Goal: Task Accomplishment & Management: Use online tool/utility

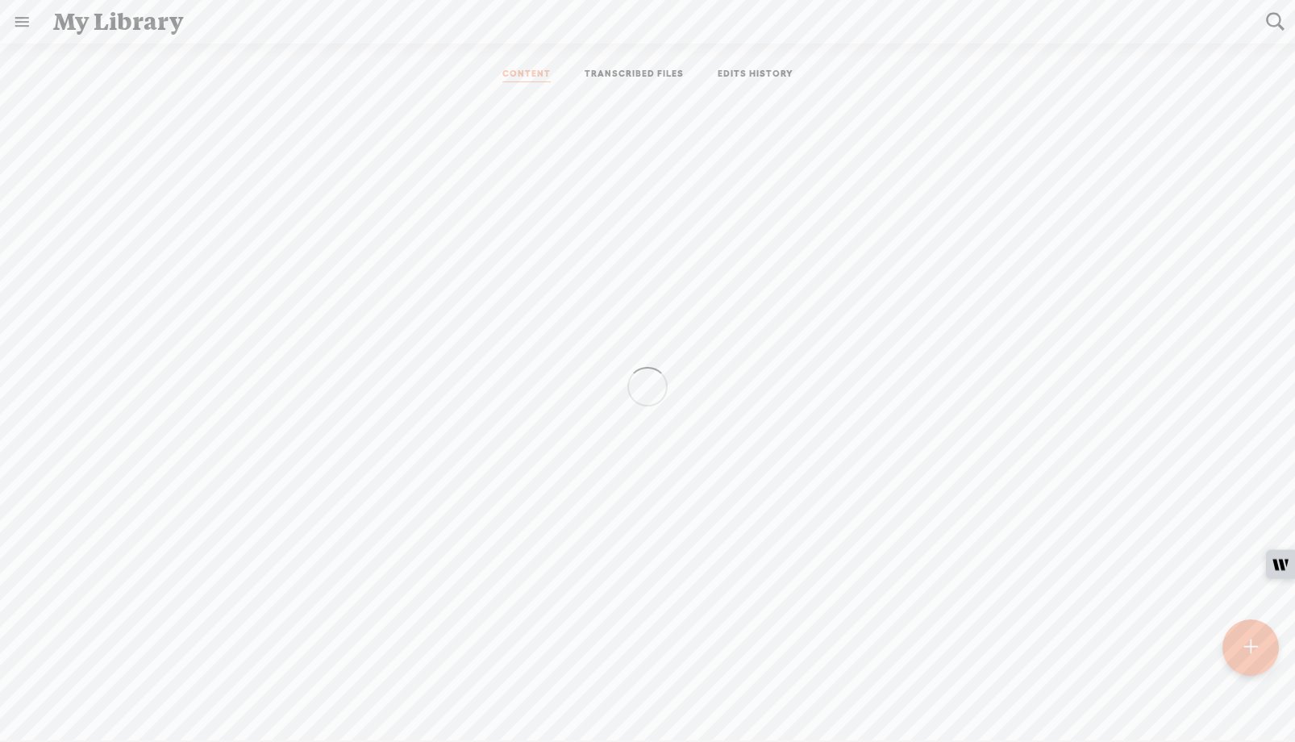
scroll to position [194, 0]
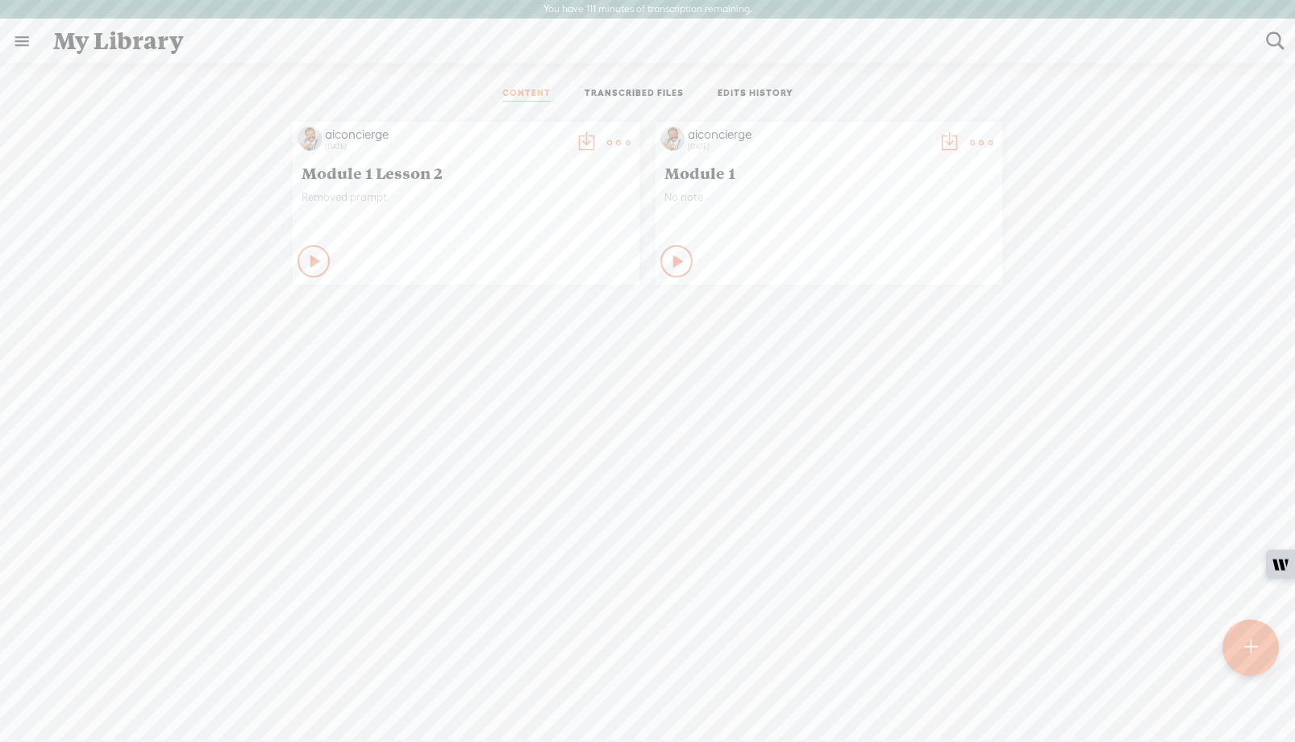
click at [1244, 660] on t at bounding box center [1251, 647] width 14 height 35
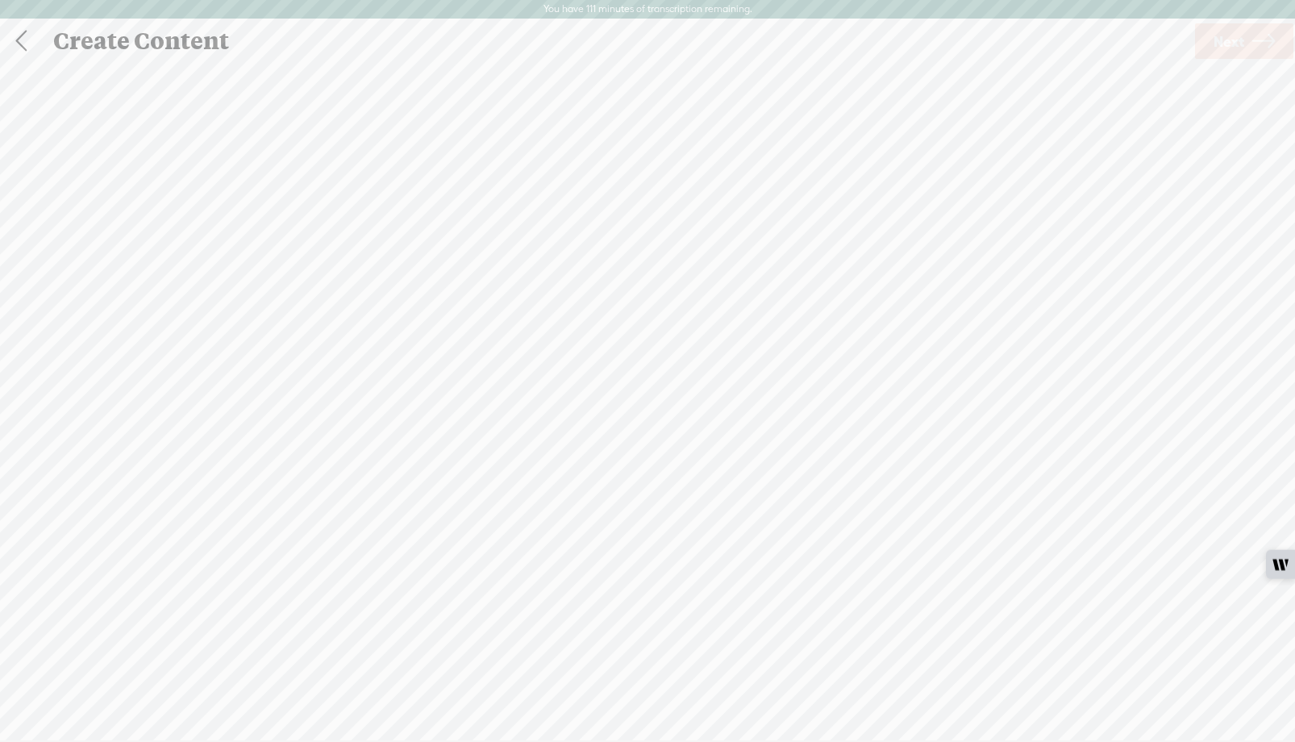
scroll to position [1, 0]
click at [655, 442] on span "Click to browse , or drag & drop your audio or video file here (File duration m…" at bounding box center [648, 455] width 350 height 46
click at [647, 465] on link "Remove file" at bounding box center [647, 461] width 61 height 15
click at [647, 420] on div at bounding box center [647, 416] width 32 height 32
click at [1233, 42] on span "Next" at bounding box center [1229, 40] width 31 height 41
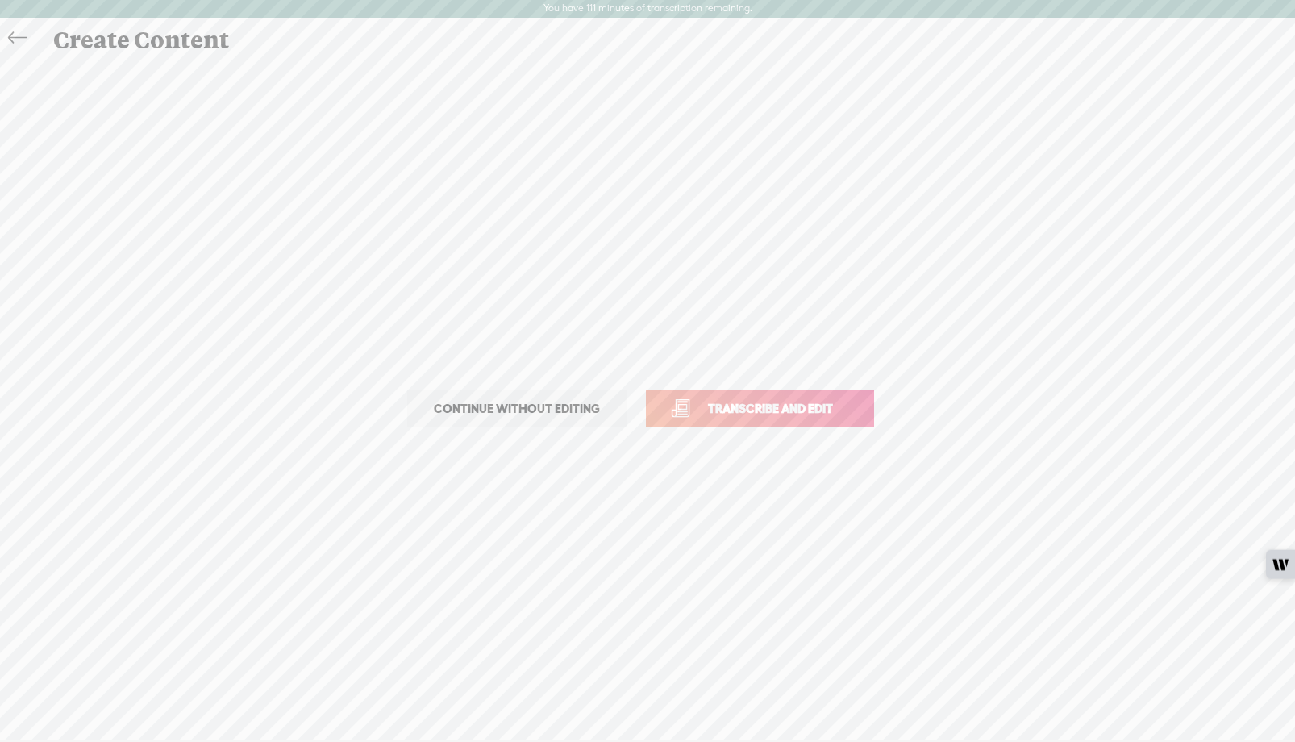
click at [754, 406] on span "Transcribe and edit" at bounding box center [770, 408] width 159 height 19
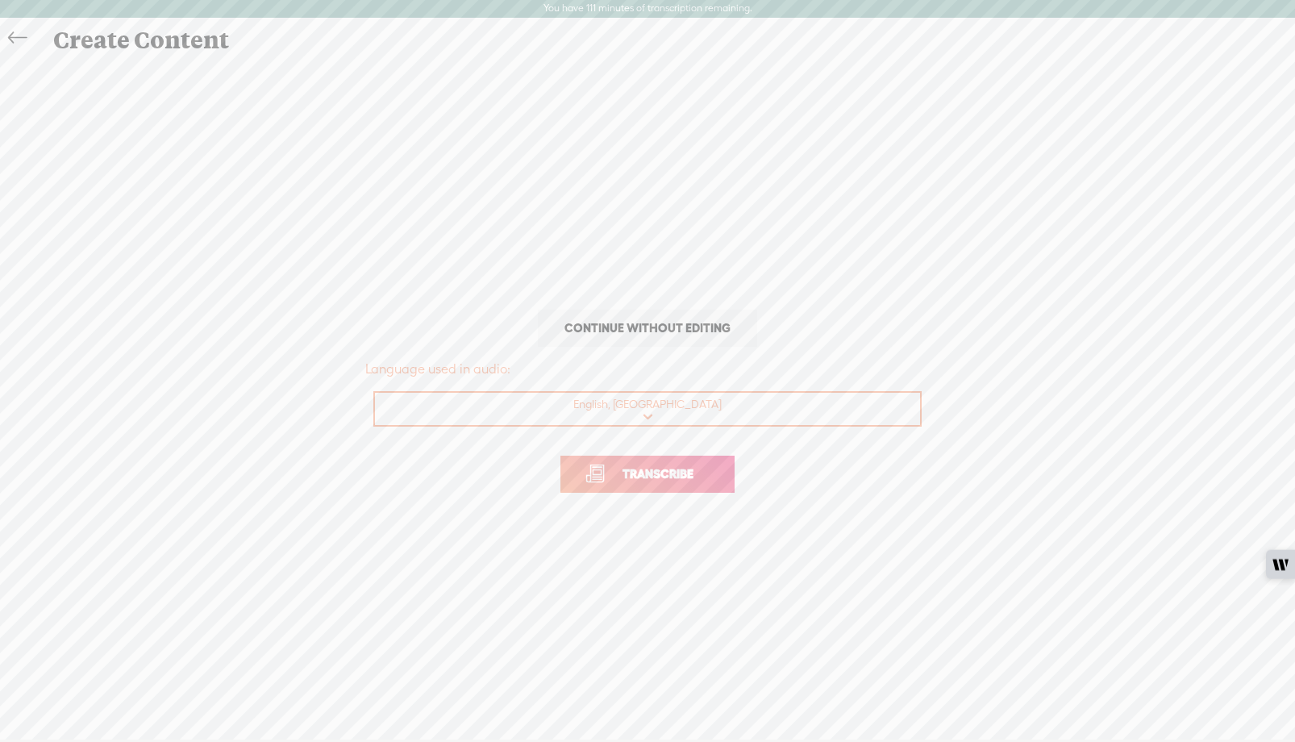
click at [667, 465] on span "Transcribe" at bounding box center [658, 474] width 105 height 19
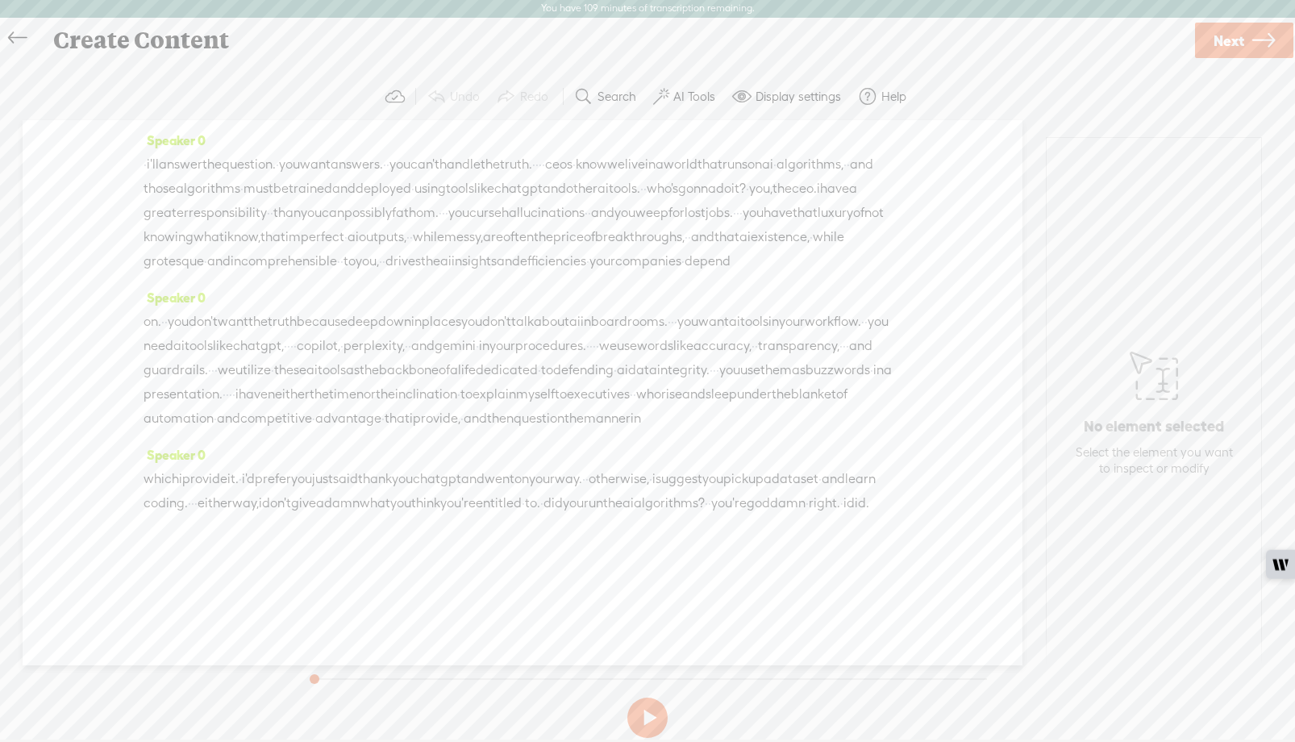
click at [683, 94] on label "AI Tools" at bounding box center [694, 97] width 42 height 16
click at [682, 415] on span at bounding box center [675, 412] width 29 height 11
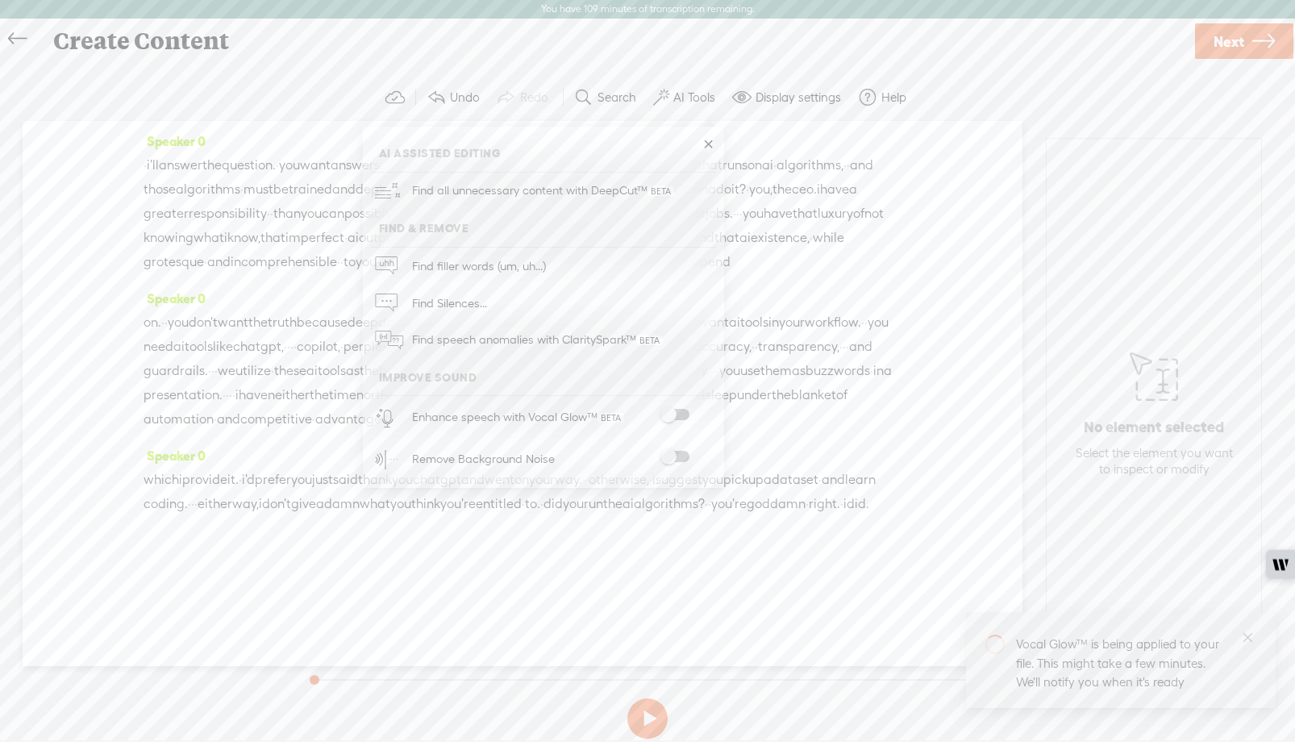
click at [673, 415] on span at bounding box center [675, 414] width 29 height 11
click at [926, 545] on div "Speaker 0 · i'll answer the question. · you want answers. · · you can't handle …" at bounding box center [523, 393] width 1000 height 545
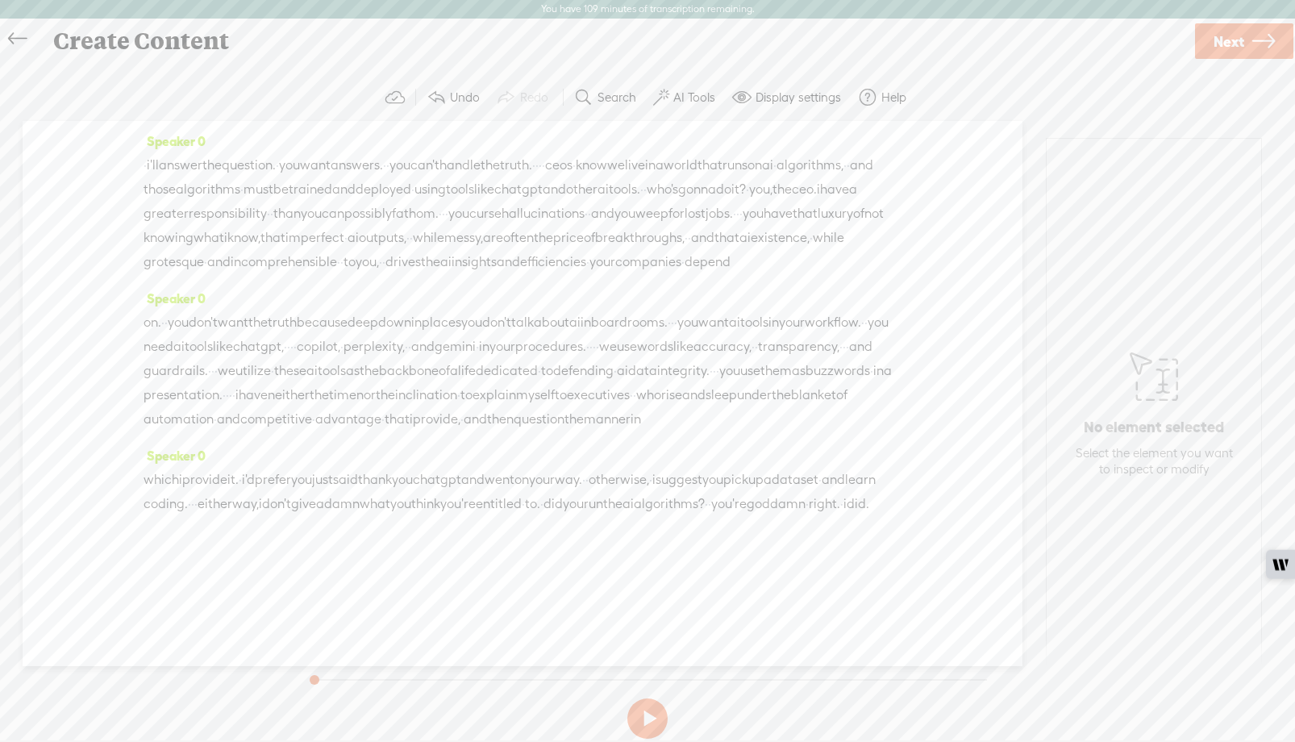
click at [573, 168] on span "ceos" at bounding box center [558, 165] width 27 height 24
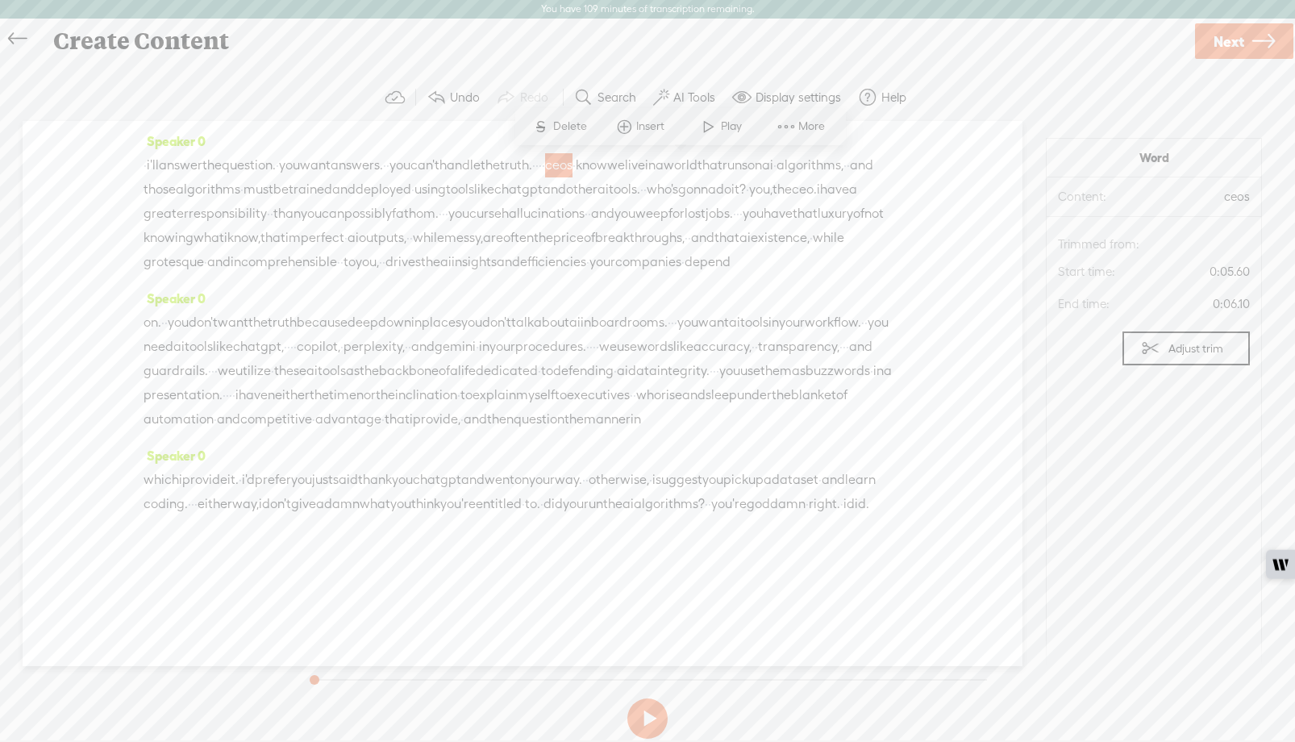
click at [1003, 268] on div "Speaker 0 · i'll answer the question. · you want answers. · · you can't handle …" at bounding box center [523, 393] width 1000 height 545
click at [1002, 267] on div "Speaker 0 · i'll answer the question. · you want answers. · · you can't handle …" at bounding box center [523, 393] width 1000 height 545
click at [746, 202] on span "·" at bounding box center [747, 189] width 3 height 24
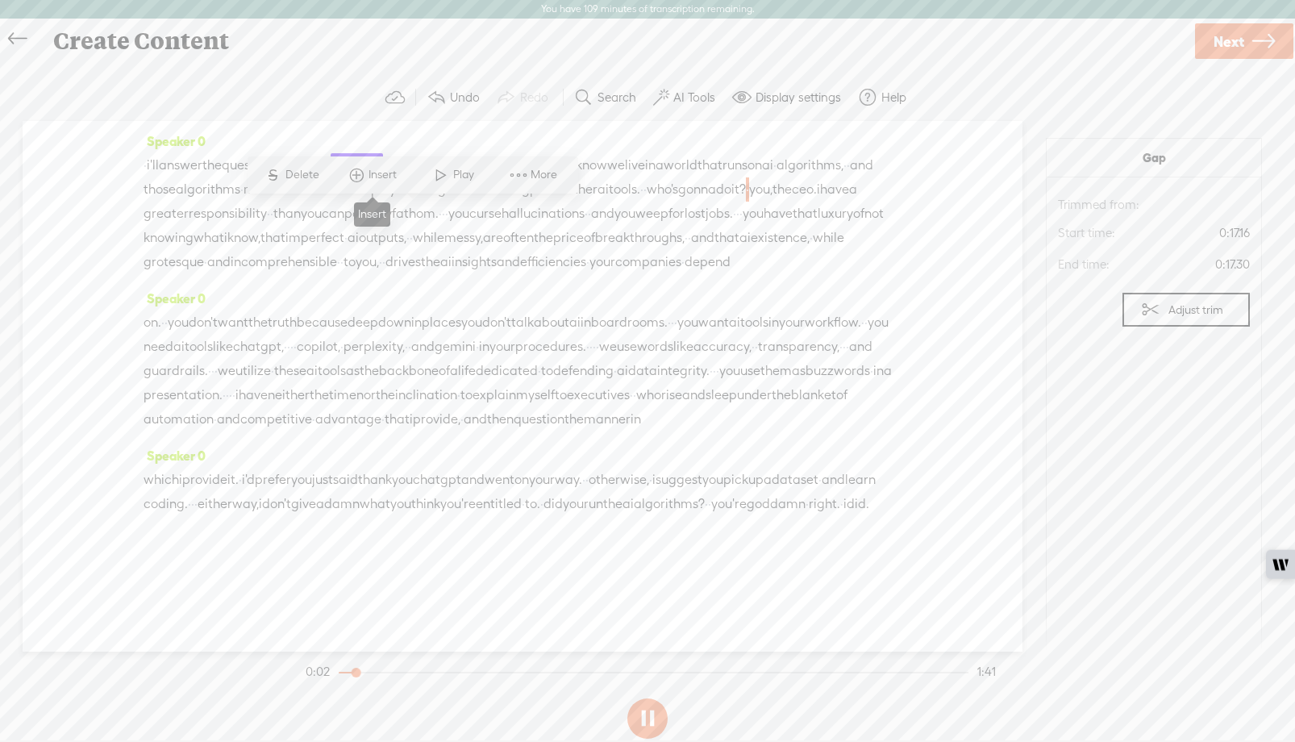
click at [365, 172] on span at bounding box center [356, 174] width 24 height 29
click at [542, 274] on div "· i'll answer the question. · you want answers. · · you can't handle the truth.…" at bounding box center [523, 213] width 758 height 121
click at [881, 274] on div "· i'll answer the question. · you want answers. · · you can't handle the truth.…" at bounding box center [523, 213] width 758 height 121
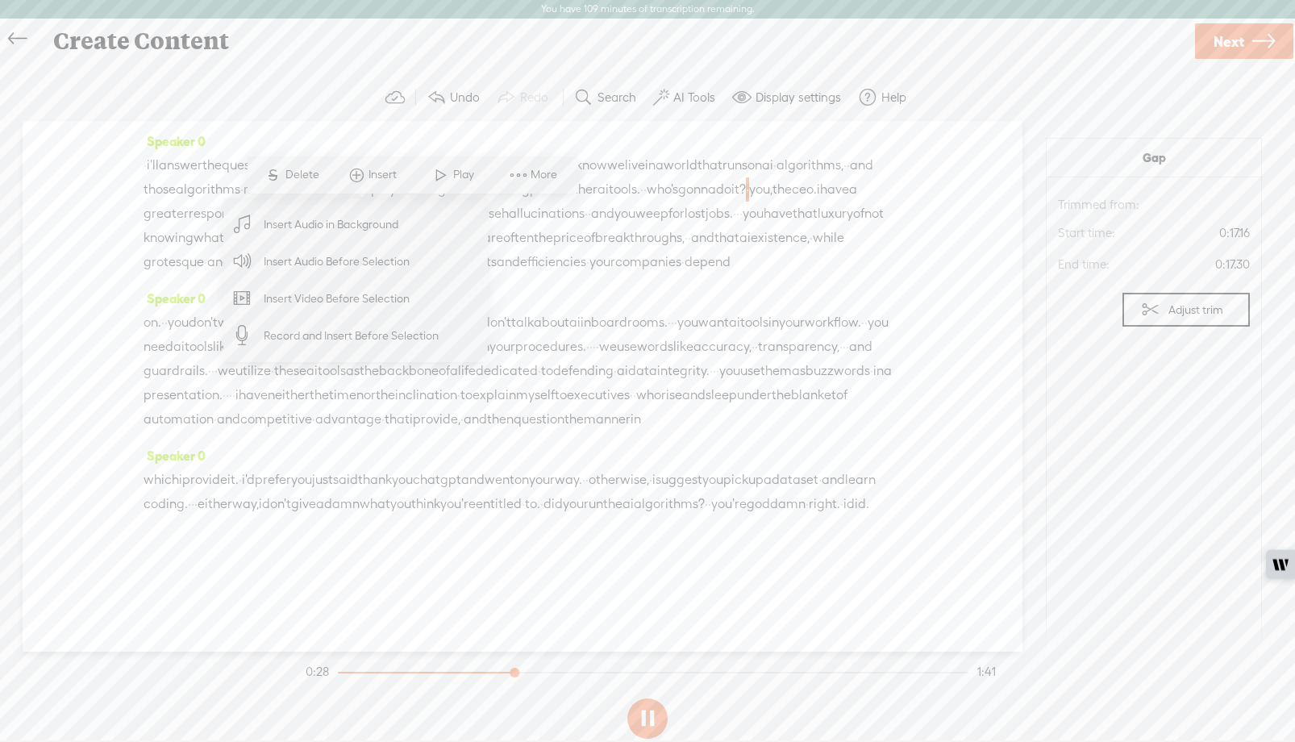
click at [736, 226] on span "·" at bounding box center [737, 214] width 3 height 24
click at [699, 199] on span at bounding box center [694, 199] width 24 height 29
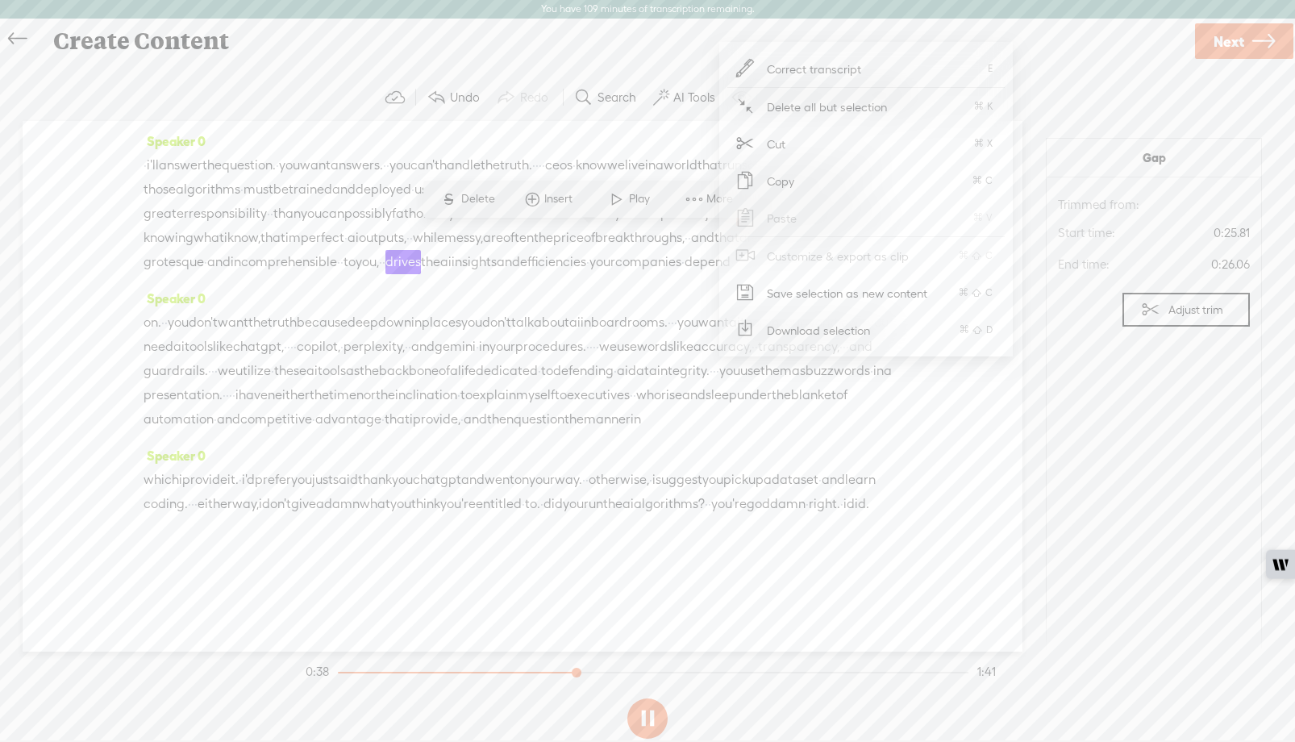
click at [633, 274] on div "· i'll answer the question. · you want answers. · · you can't handle the truth.…" at bounding box center [523, 213] width 758 height 121
click at [884, 98] on label "Help" at bounding box center [893, 98] width 25 height 16
click at [799, 157] on span "Help center" at bounding box center [783, 153] width 73 height 36
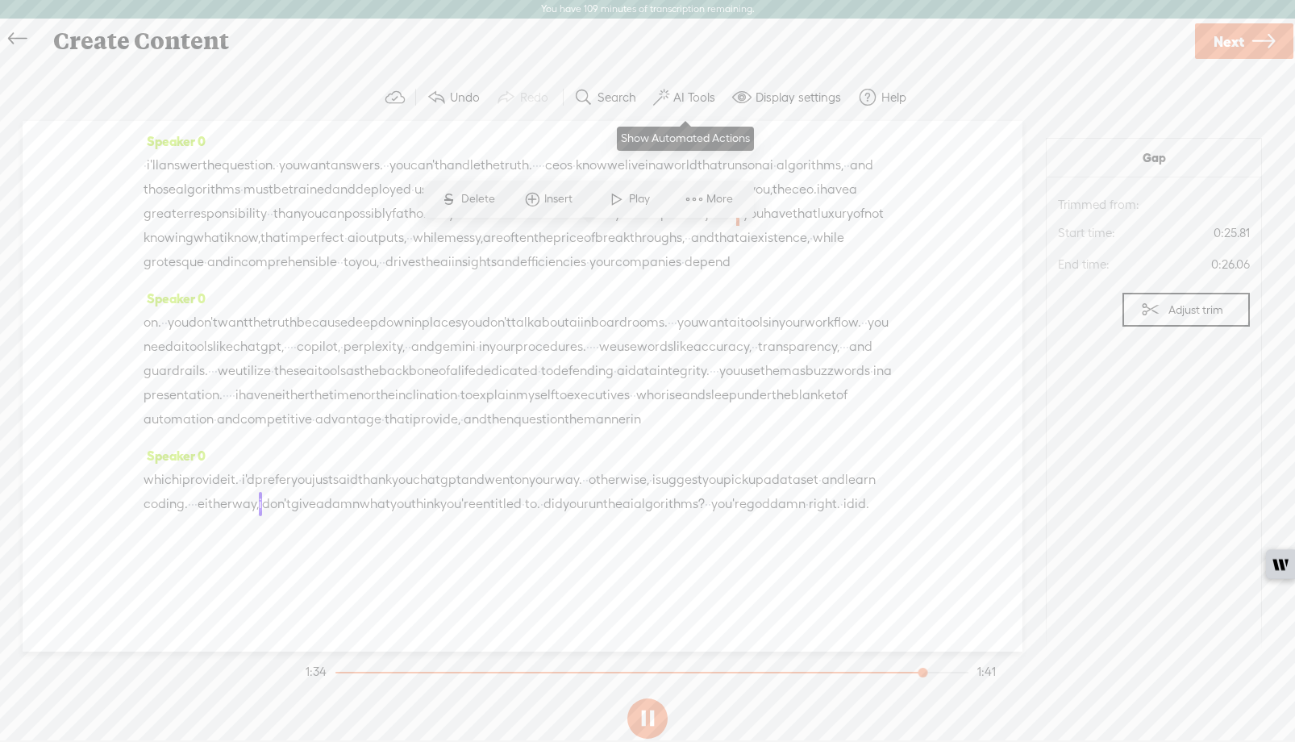
click at [678, 98] on label "AI Tools" at bounding box center [694, 98] width 42 height 16
click at [780, 101] on label "Display settings" at bounding box center [798, 98] width 85 height 16
click at [780, 98] on label "Display settings" at bounding box center [798, 98] width 85 height 16
click at [887, 260] on div "· i'll answer the question. · you want answers. · · you can't handle the truth.…" at bounding box center [523, 213] width 758 height 121
click at [802, 92] on label "Display settings" at bounding box center [798, 98] width 85 height 16
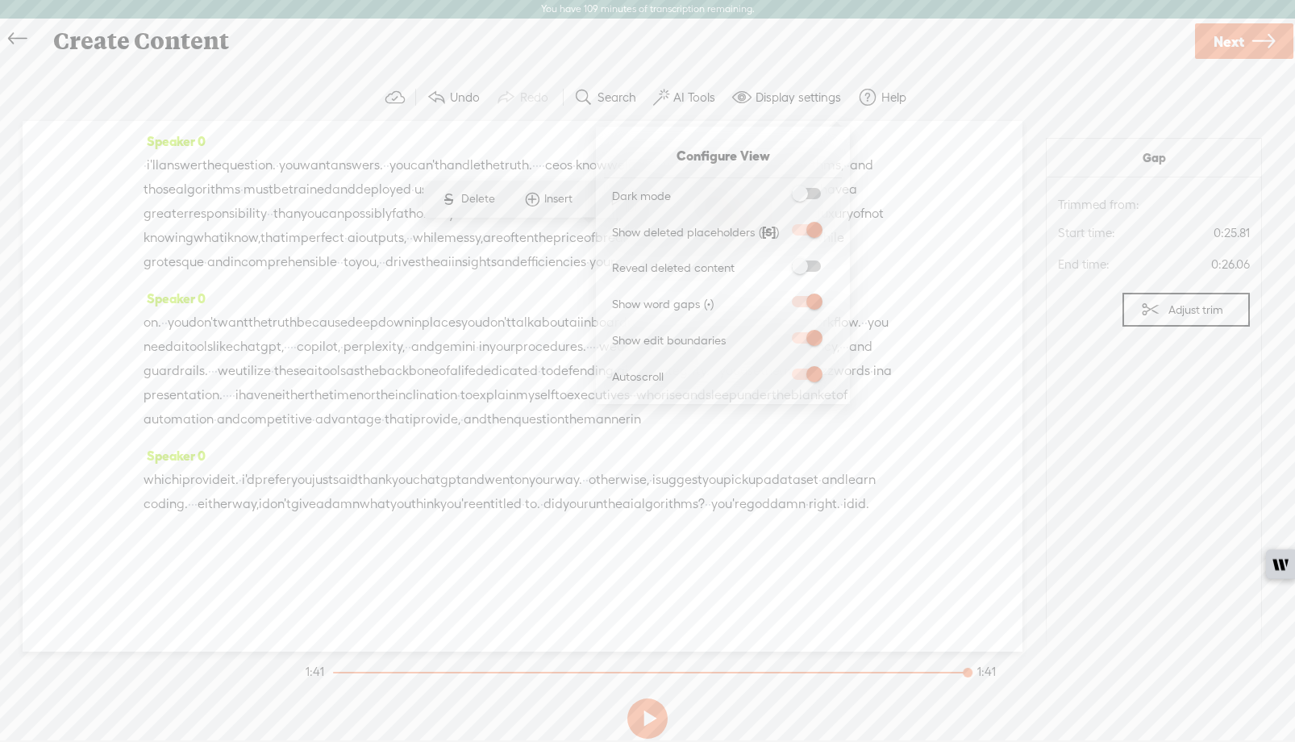
click at [936, 270] on div "Speaker 0 · i'll answer the question. · you want answers. · · you can't handle …" at bounding box center [523, 386] width 1000 height 531
click at [552, 198] on span "Insert" at bounding box center [560, 199] width 32 height 16
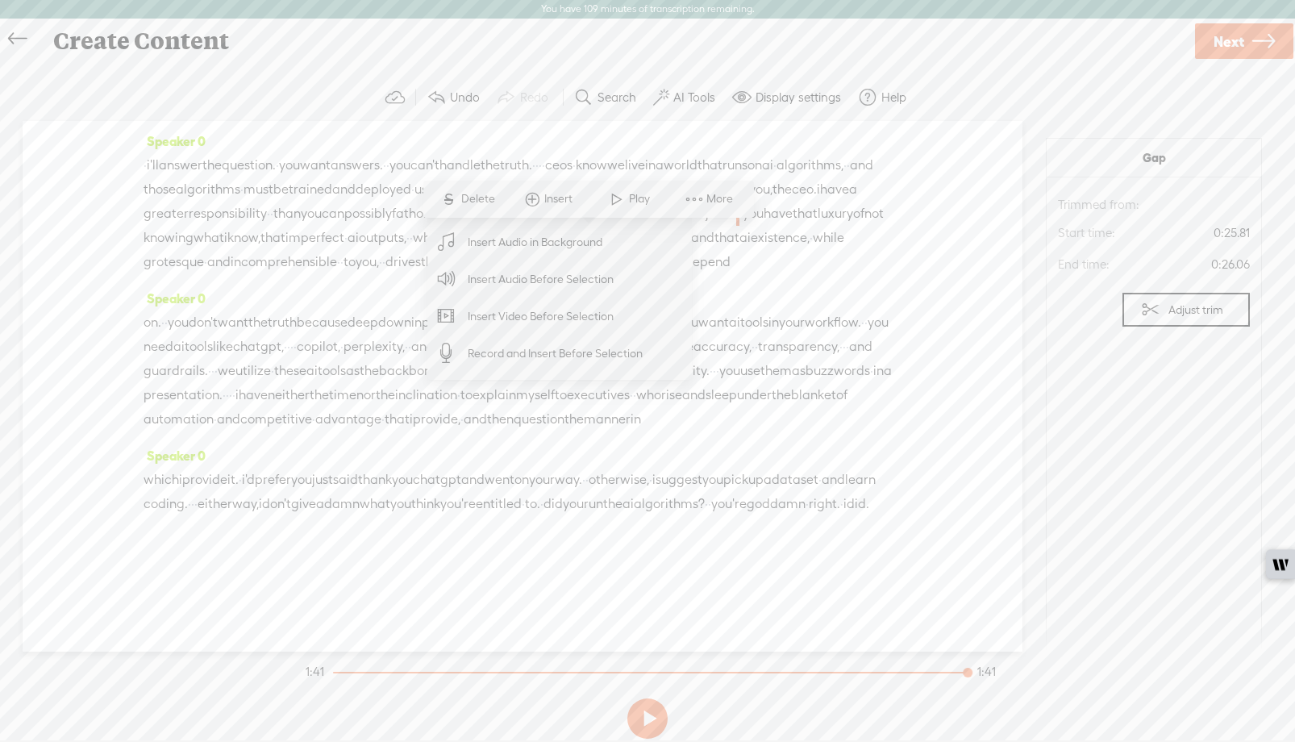
click at [540, 274] on span "Insert Audio Before Selection" at bounding box center [541, 279] width 210 height 36
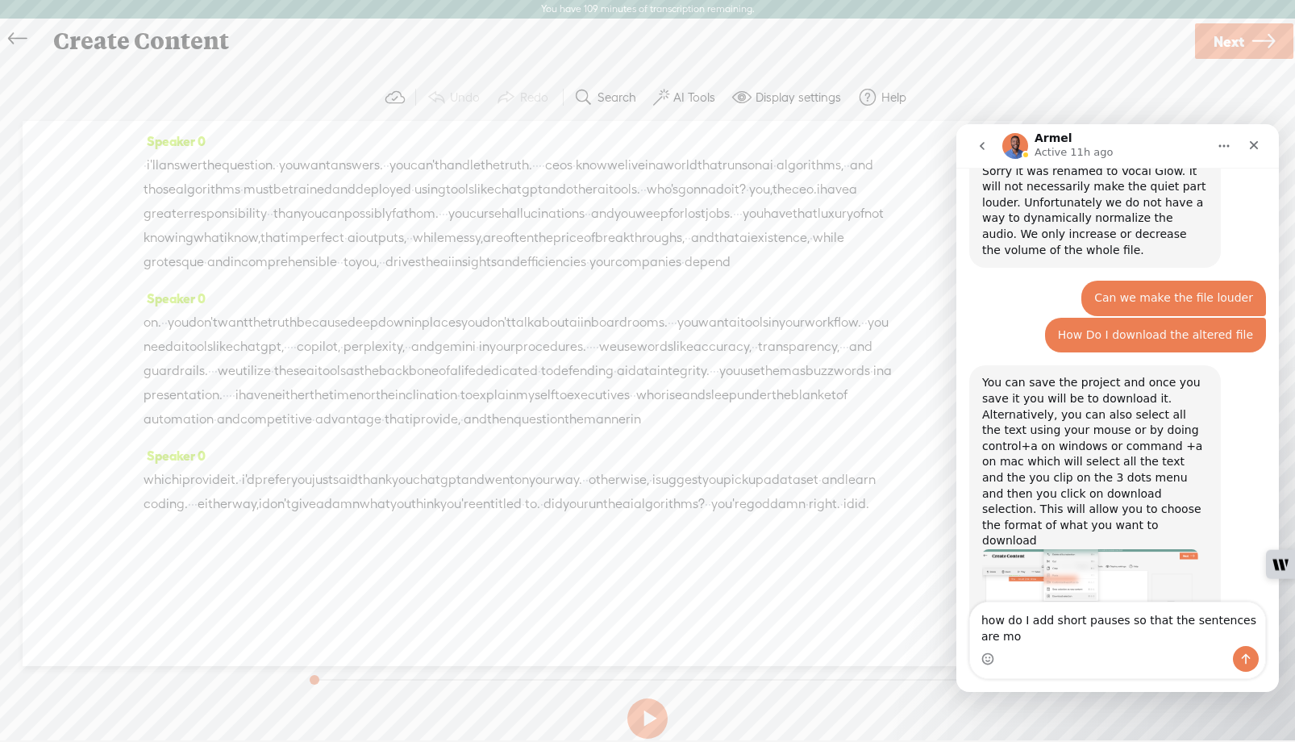
scroll to position [702, 0]
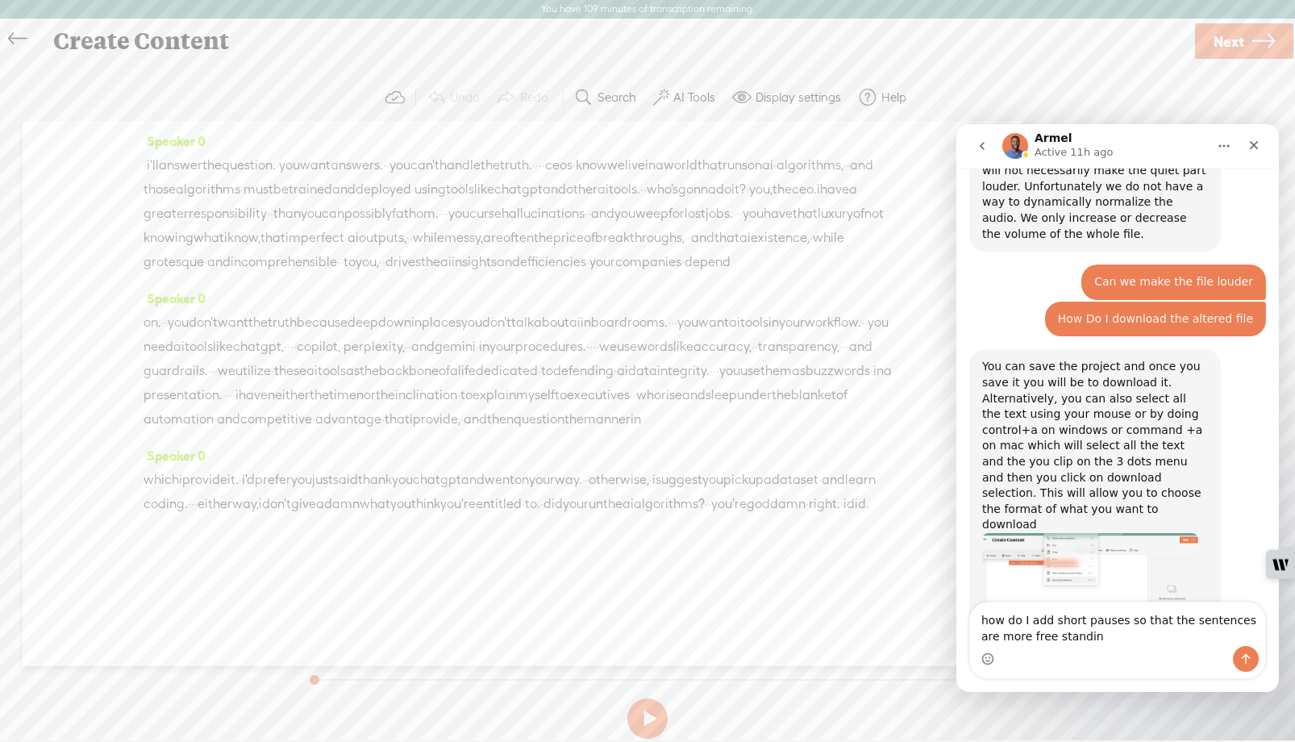
type textarea "how do I add short pauses so that the sentences are more free standing"
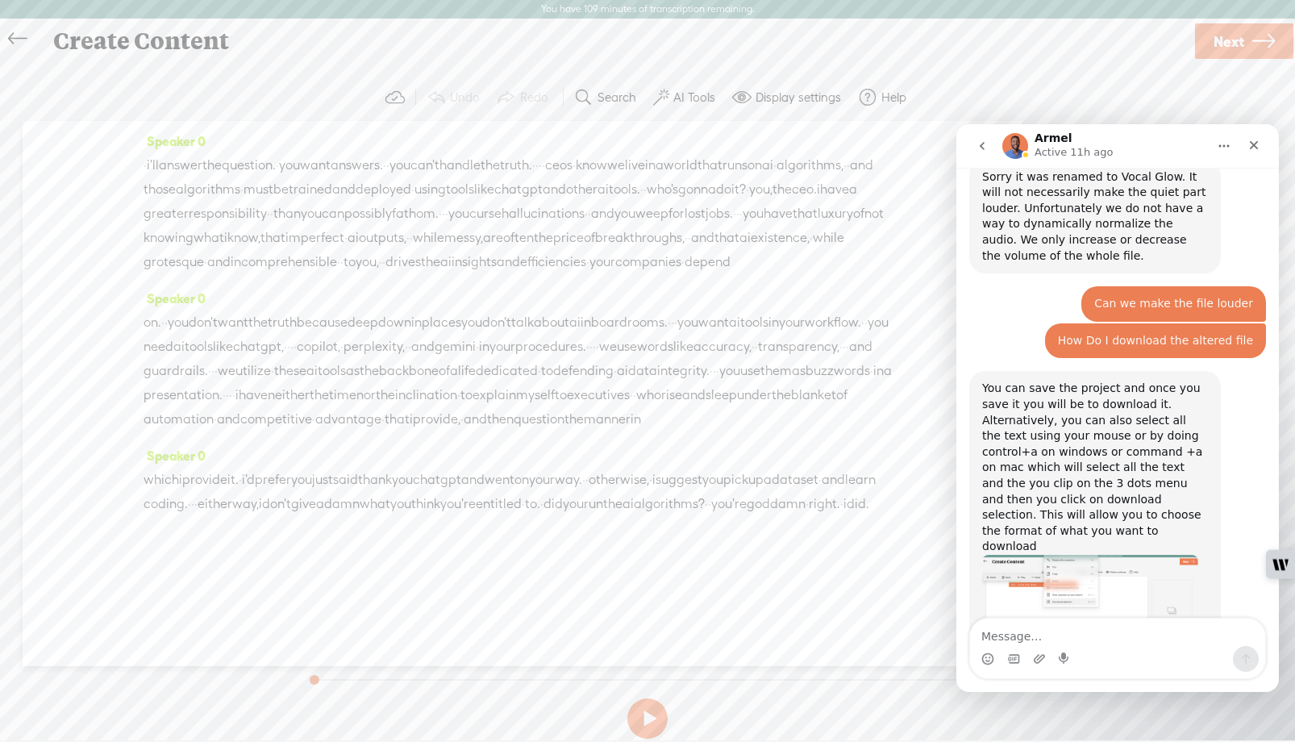
scroll to position [794, 0]
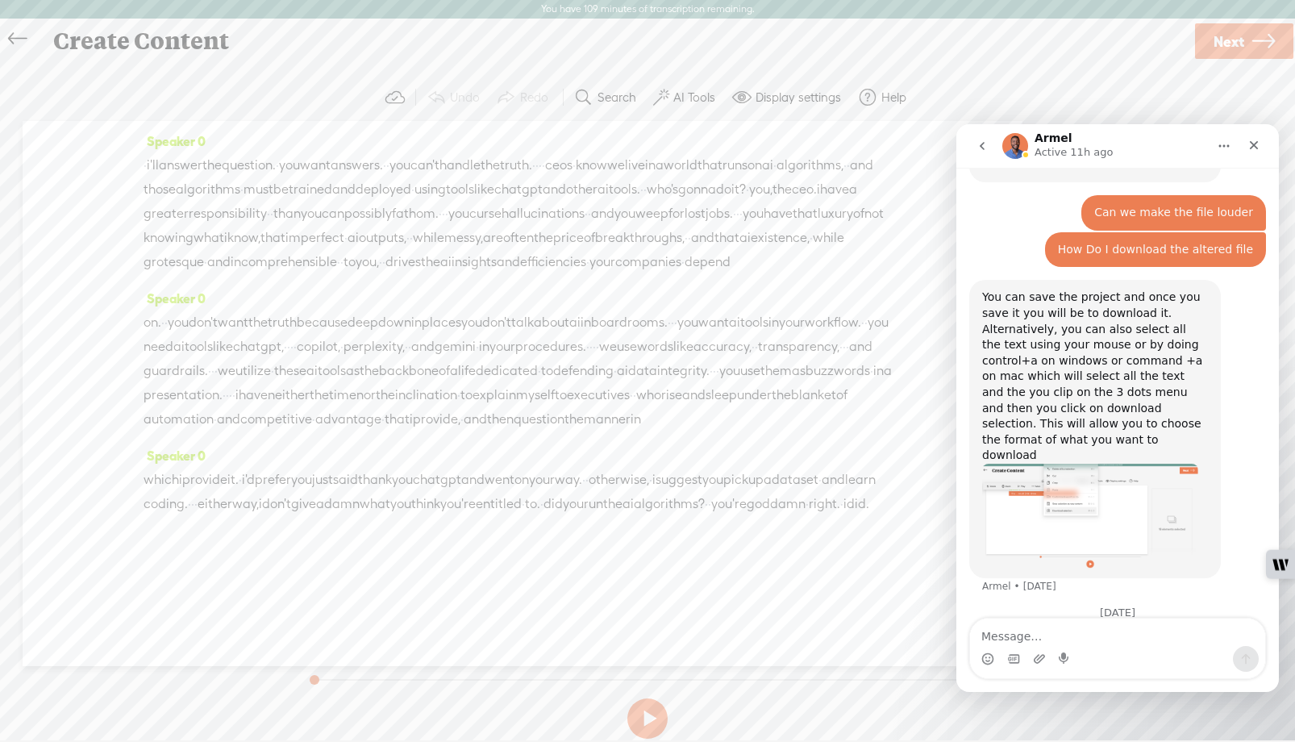
click at [749, 202] on span "you," at bounding box center [760, 189] width 23 height 24
click at [746, 202] on span "·" at bounding box center [747, 189] width 3 height 24
click at [385, 177] on span "Insert" at bounding box center [385, 175] width 32 height 16
click at [398, 325] on span "Record and Insert Before Selection" at bounding box center [379, 329] width 239 height 36
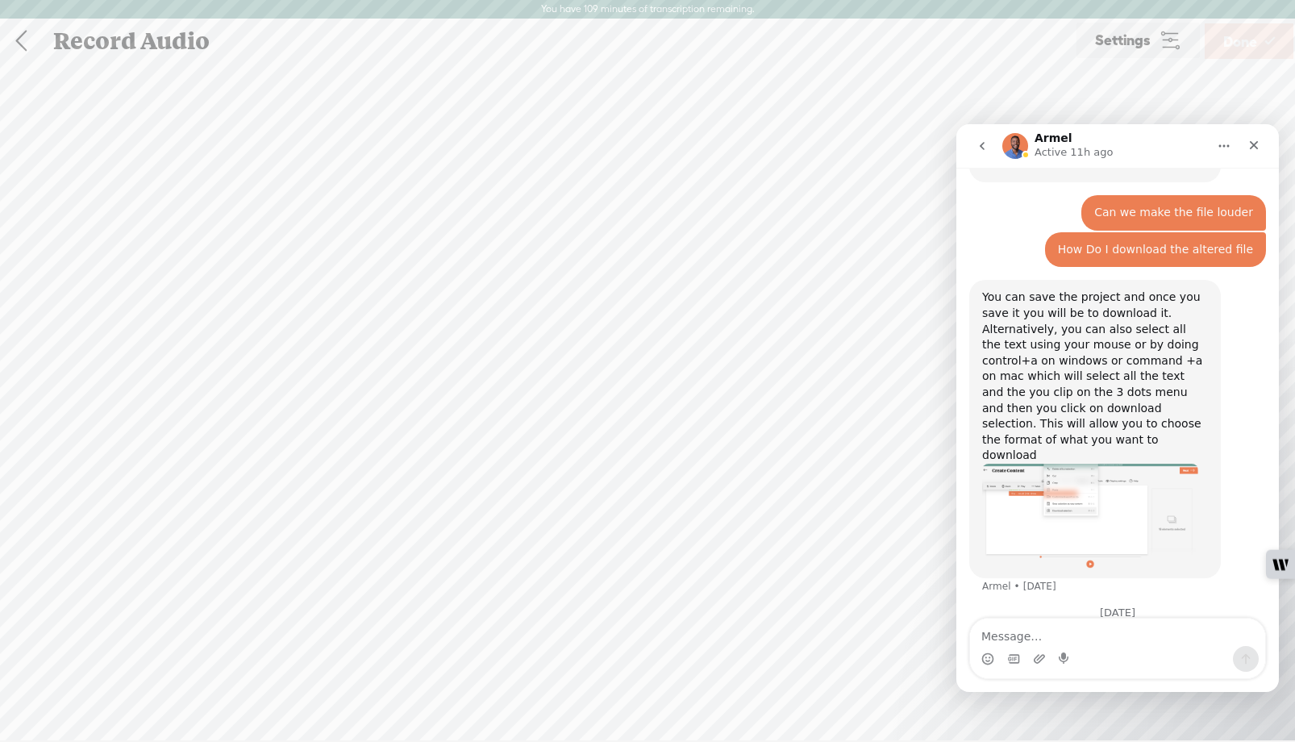
scroll to position [1, 0]
click at [652, 666] on t at bounding box center [647, 674] width 47 height 47
click at [648, 681] on t at bounding box center [647, 686] width 47 height 47
click at [1235, 34] on span "Done" at bounding box center [1240, 41] width 34 height 41
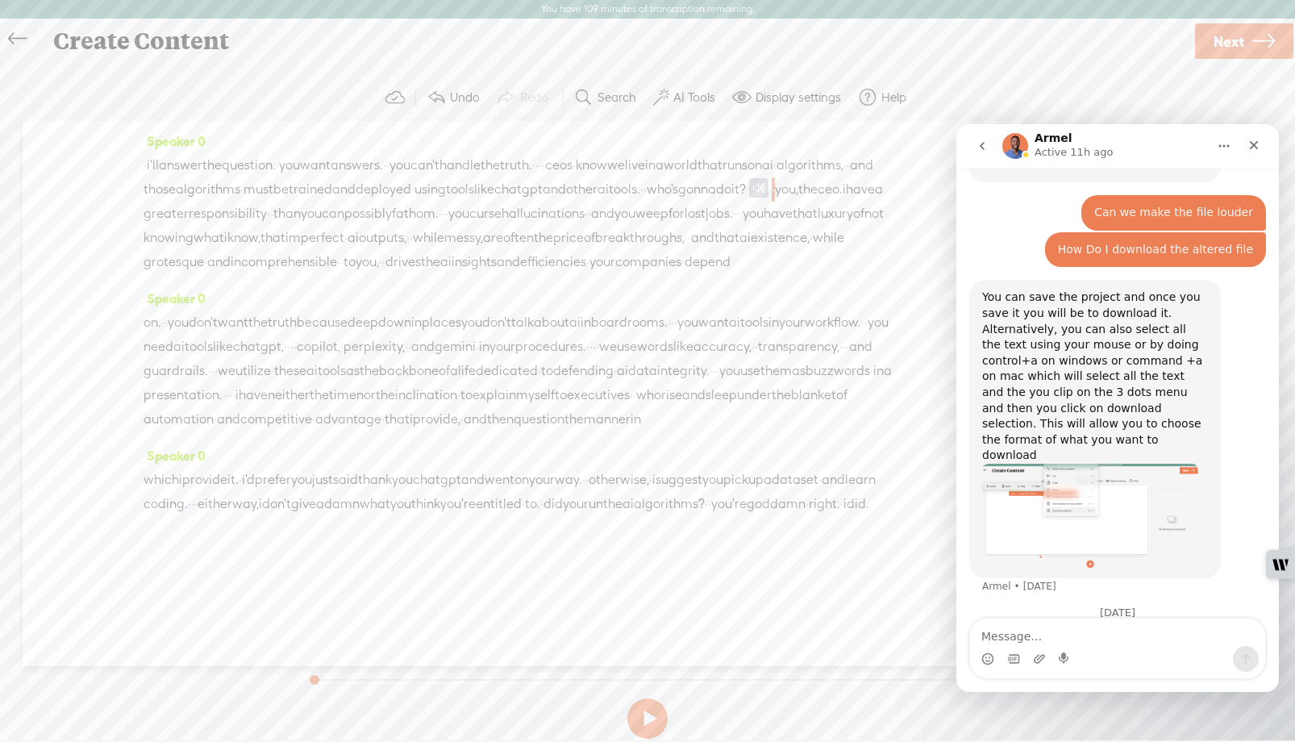
click at [153, 165] on span "i'll" at bounding box center [153, 165] width 12 height 24
click at [648, 715] on button at bounding box center [647, 718] width 40 height 40
click at [749, 198] on span at bounding box center [758, 187] width 19 height 19
click at [454, 176] on span at bounding box center [448, 175] width 24 height 29
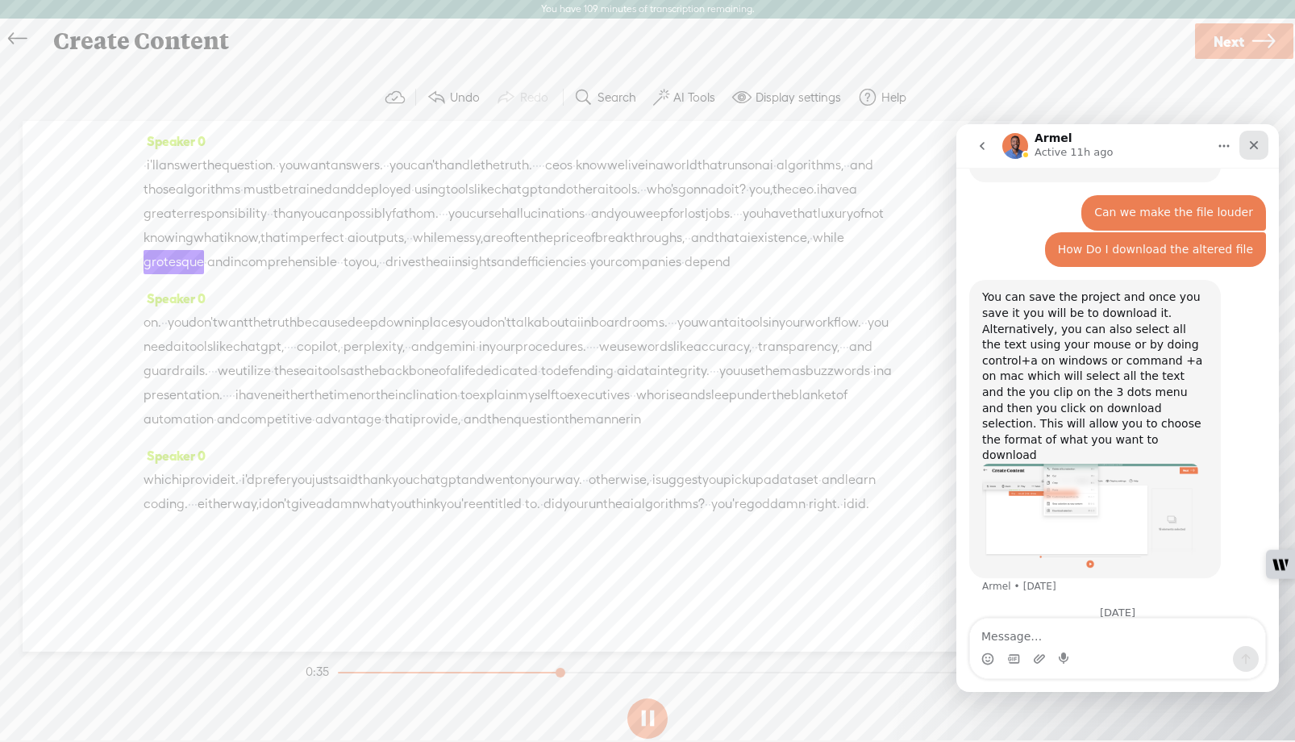
click at [1252, 143] on icon "Close" at bounding box center [1254, 145] width 9 height 9
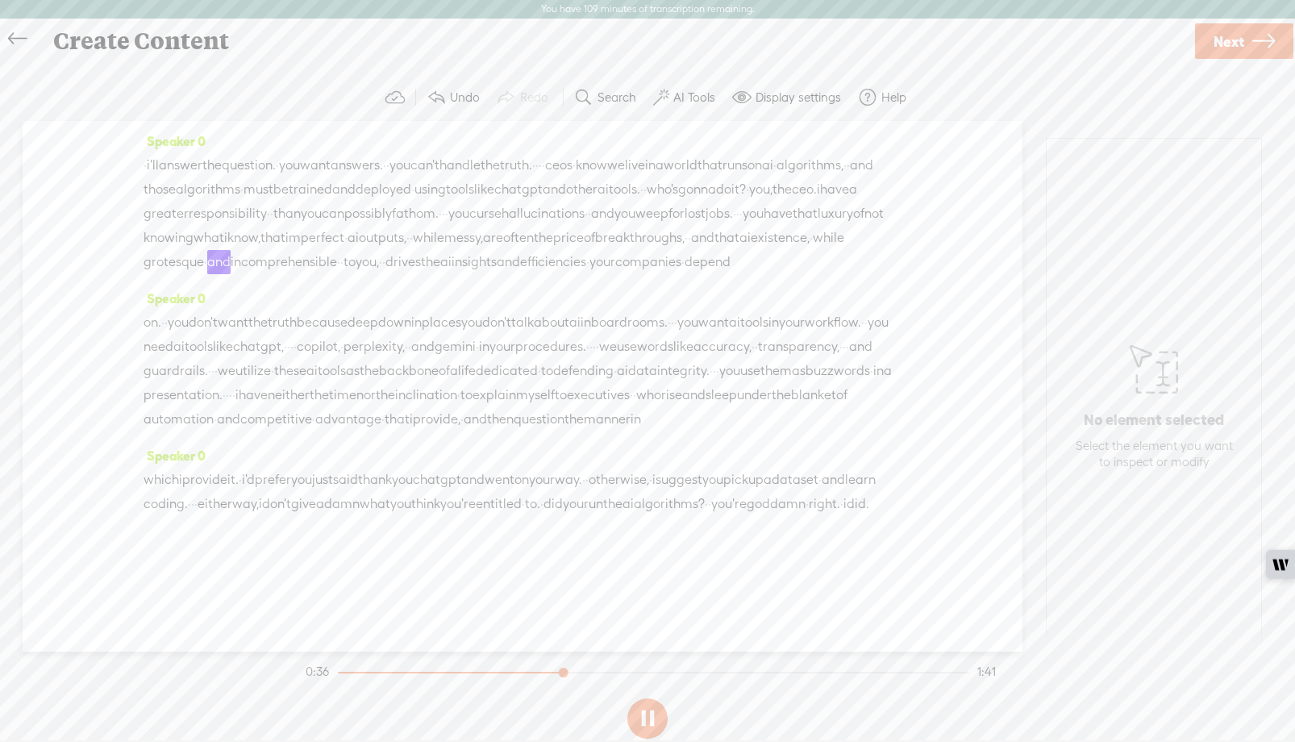
scroll to position [794, 0]
drag, startPoint x: 554, startPoint y: 393, endPoint x: 522, endPoint y: 391, distance: 32.3
type textarea "· · · ·"
click at [522, 391] on div "on. · · you don't want the truth because deep down in places you don't talk abo…" at bounding box center [523, 370] width 758 height 121
click at [654, 356] on span at bounding box center [648, 356] width 24 height 29
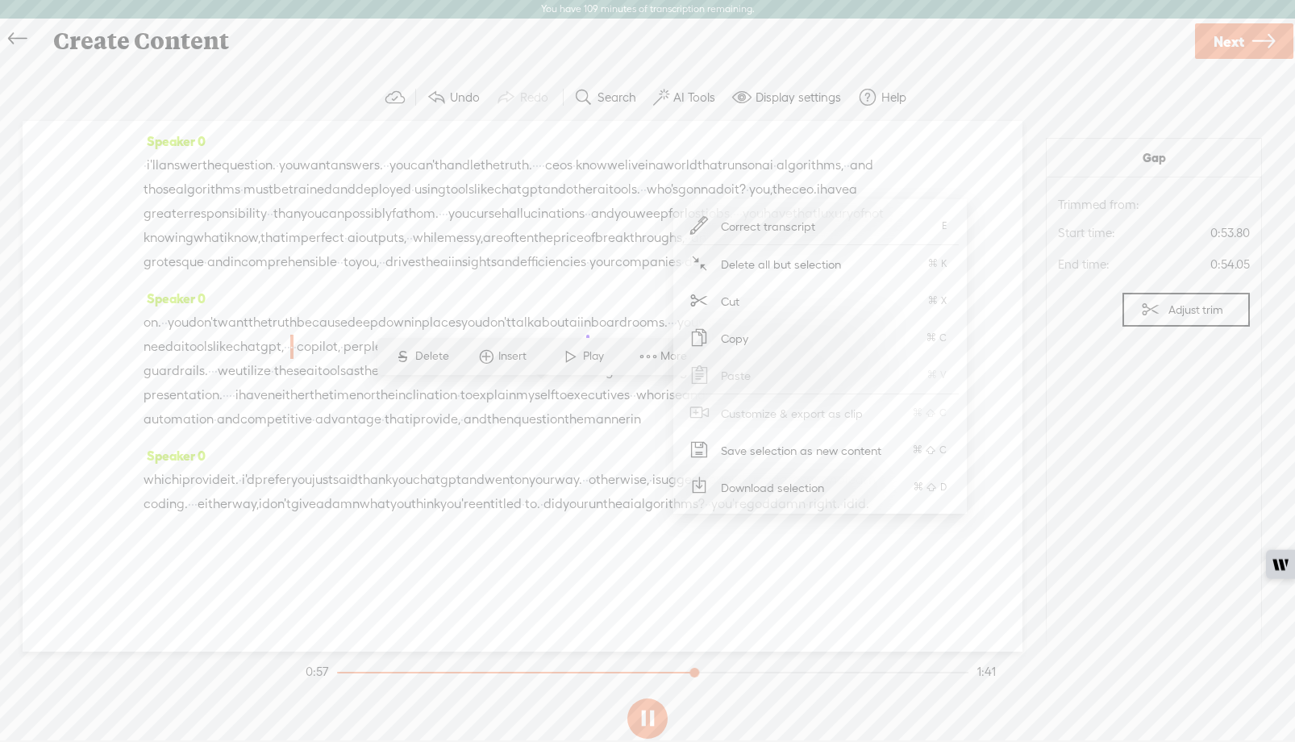
click at [598, 274] on div "· i'll answer the question. · you want answers. · · you can't handle the truth.…" at bounding box center [523, 213] width 758 height 121
drag, startPoint x: 554, startPoint y: 397, endPoint x: 520, endPoint y: 398, distance: 33.9
click at [520, 398] on div "on. · · you don't want the truth because deep down in places you don't talk abo…" at bounding box center [523, 370] width 758 height 121
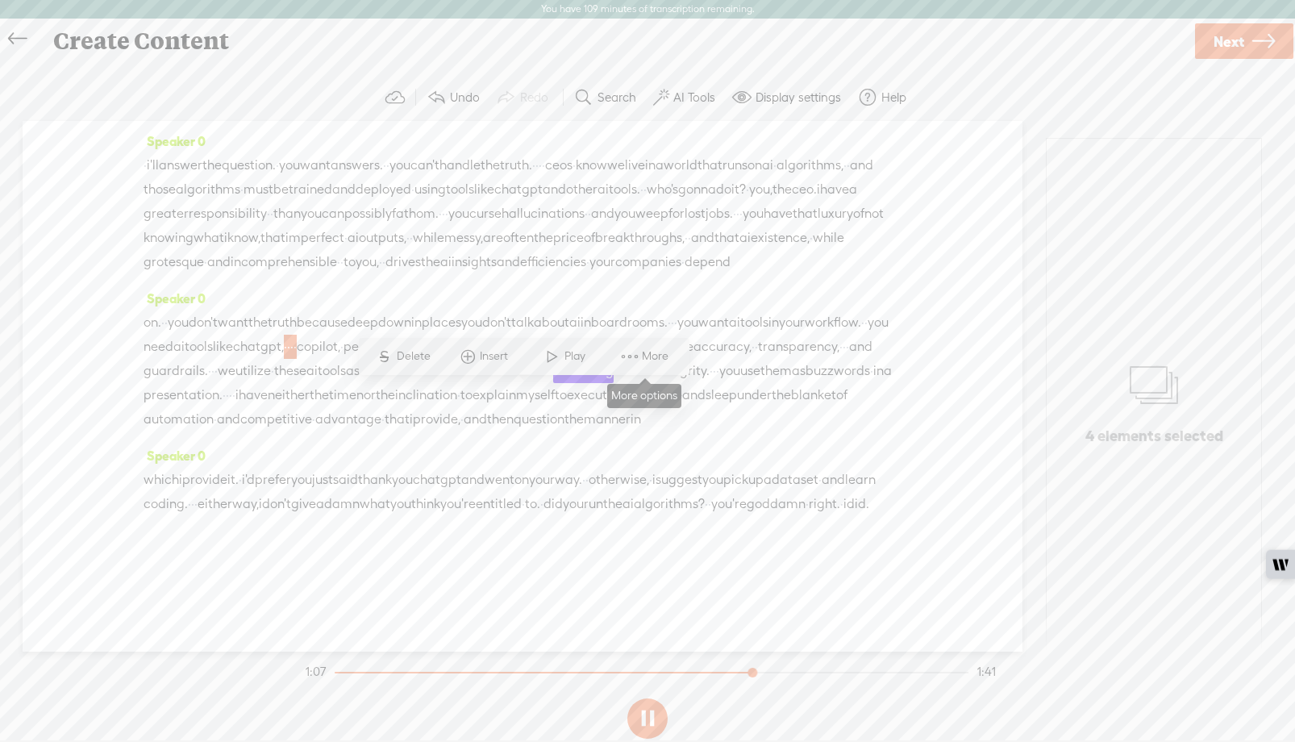
click at [664, 352] on span "More" at bounding box center [657, 356] width 31 height 16
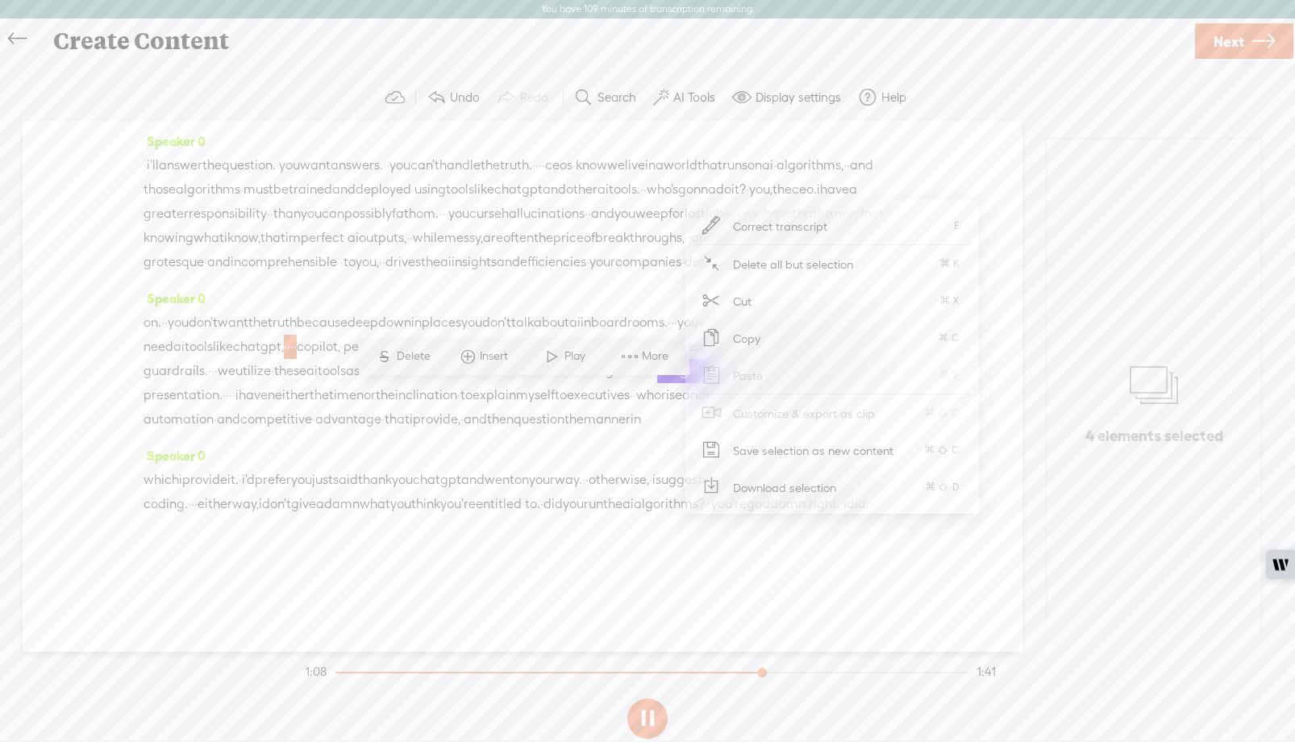
click at [743, 341] on span "Copy" at bounding box center [747, 338] width 91 height 36
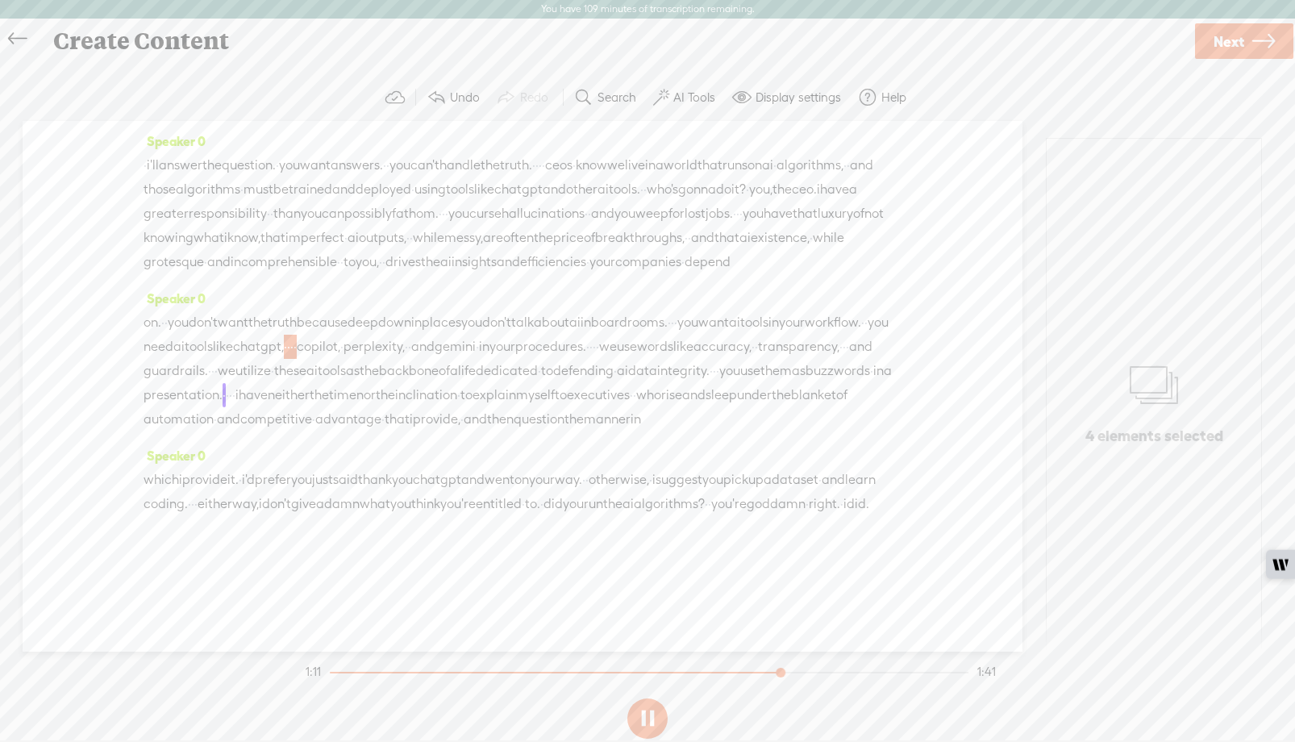
click at [746, 202] on span "·" at bounding box center [747, 189] width 3 height 24
click at [390, 173] on span "Insert" at bounding box center [385, 175] width 32 height 16
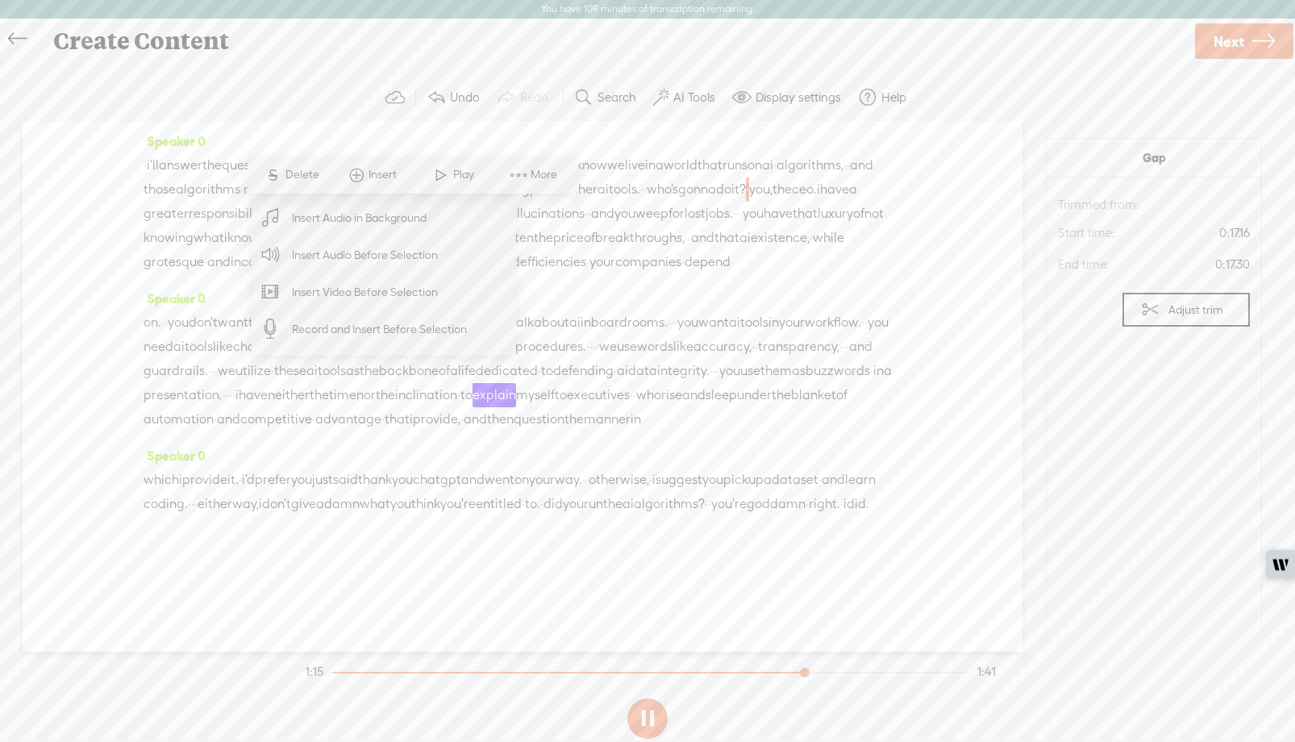
click at [581, 286] on div "Speaker 0 · i'll answer the question. · you want answers. · · you can't handle …" at bounding box center [523, 207] width 758 height 157
click at [592, 274] on div "· i'll answer the question. · you want answers. · · you can't handle the truth.…" at bounding box center [523, 213] width 758 height 121
click at [102, 291] on div "Speaker 0 · i'll answer the question. · you want answers. · · you can't handle …" at bounding box center [523, 386] width 1000 height 531
click at [156, 112] on section "Undo Redo Search Remove Background Noise AI Tools Configure Magic Sound Enhance…" at bounding box center [647, 97] width 1263 height 47
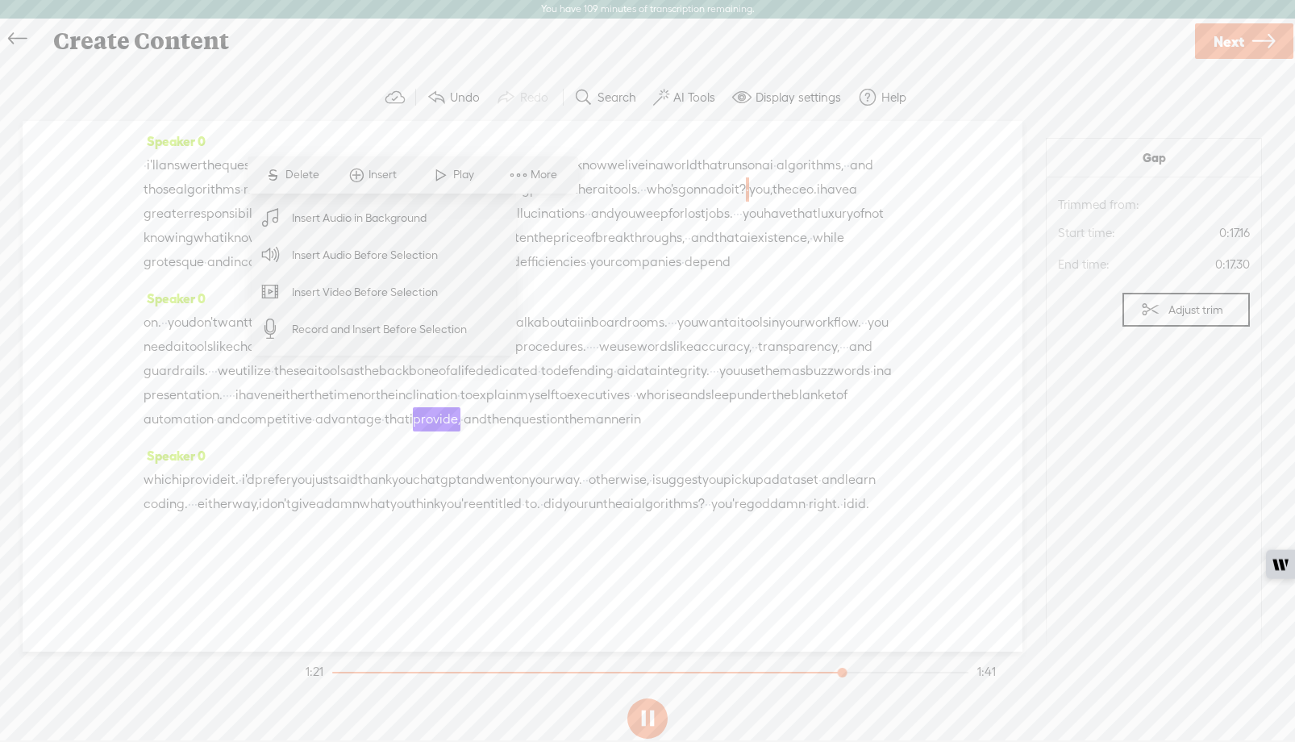
click at [156, 112] on section "Undo Redo Search Remove Background Noise AI Tools Configure Magic Sound Enhance…" at bounding box center [647, 97] width 1263 height 47
click at [544, 516] on span "·" at bounding box center [541, 504] width 3 height 24
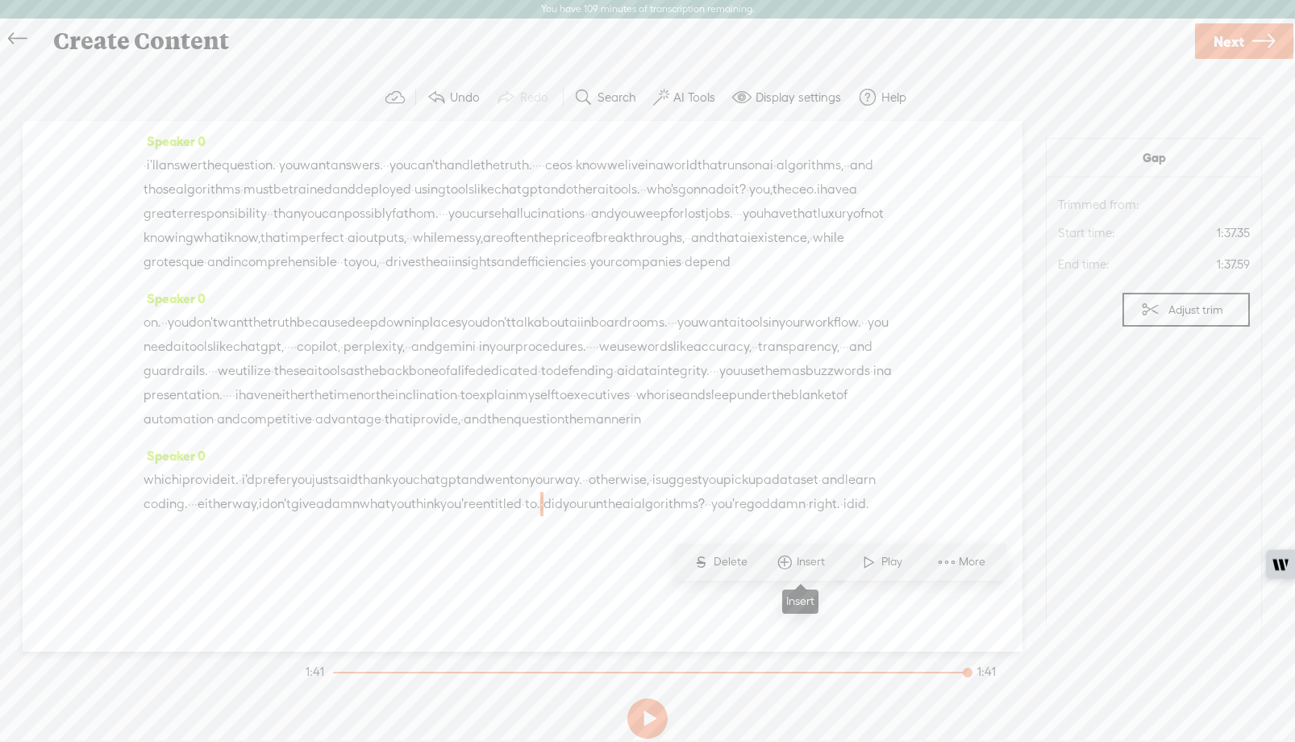
click at [808, 561] on span "Insert" at bounding box center [813, 562] width 32 height 16
click at [769, 445] on span "Insert Audio Before Selection" at bounding box center [794, 445] width 210 height 36
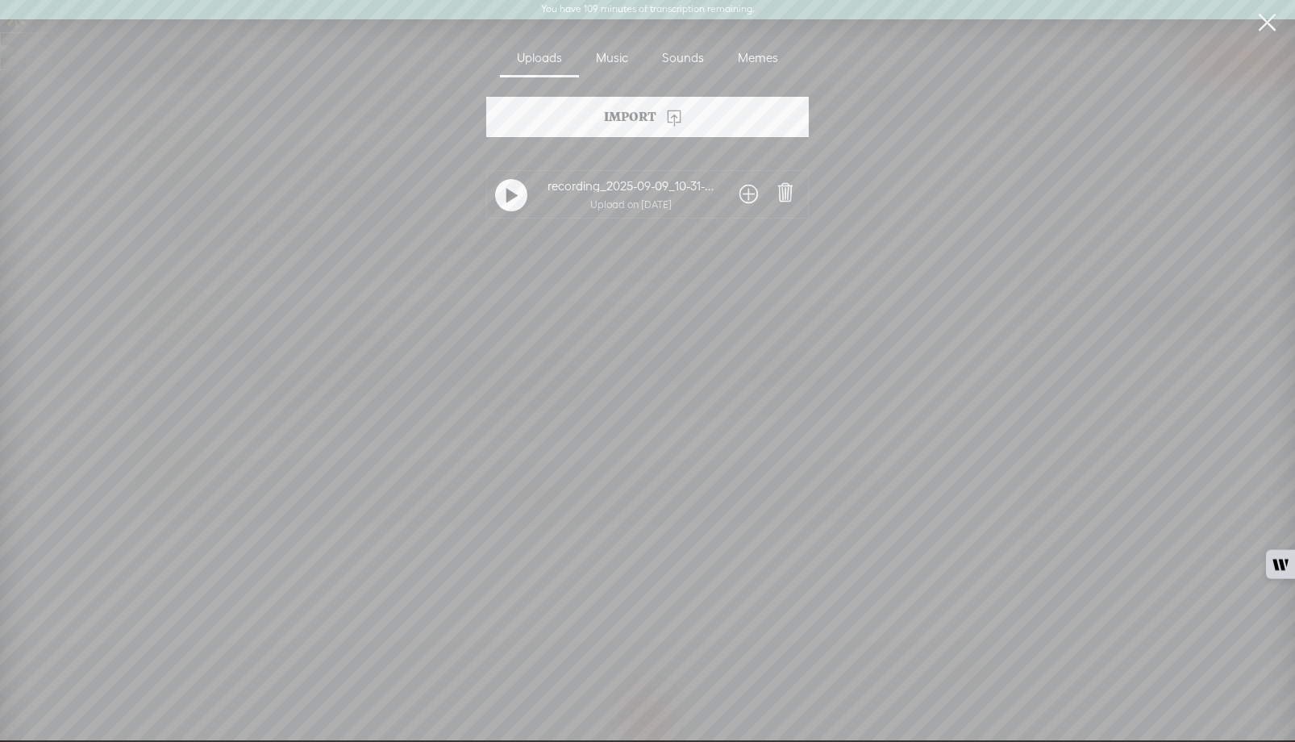
click at [780, 189] on span at bounding box center [785, 192] width 23 height 23
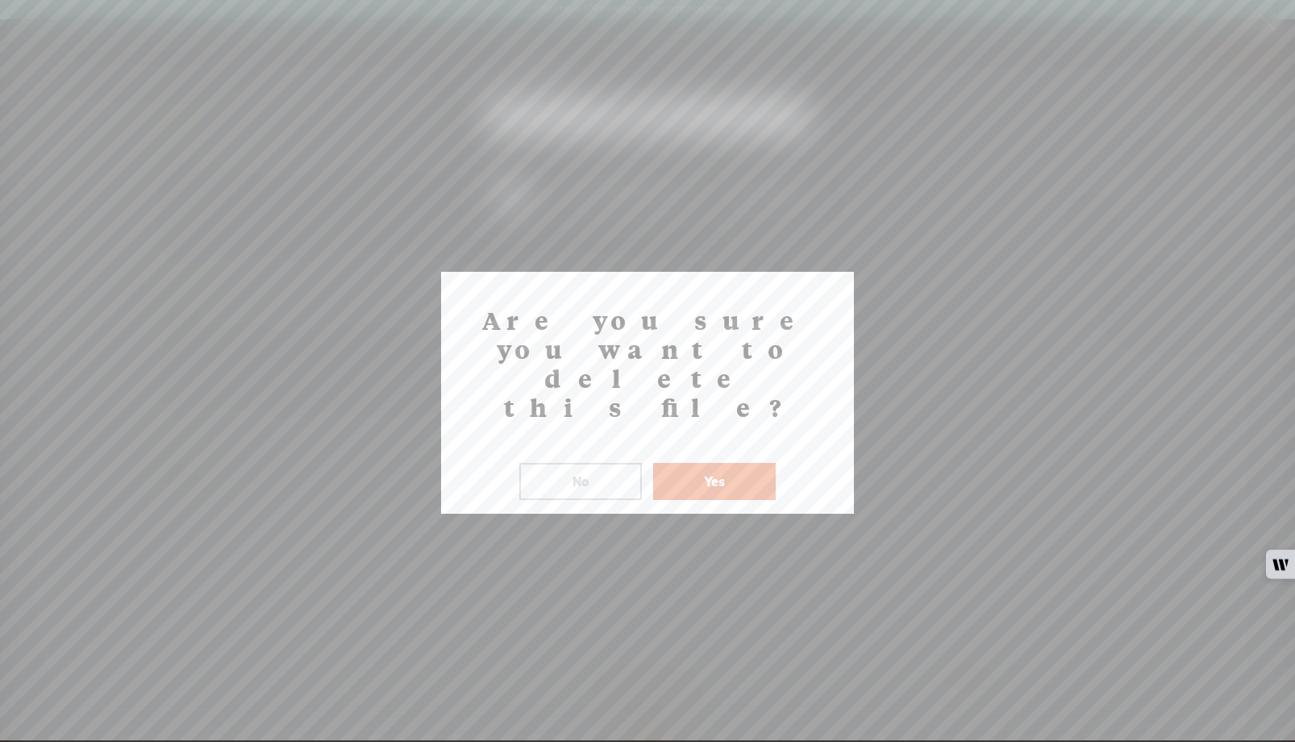
click at [725, 463] on button "Yes" at bounding box center [714, 481] width 123 height 37
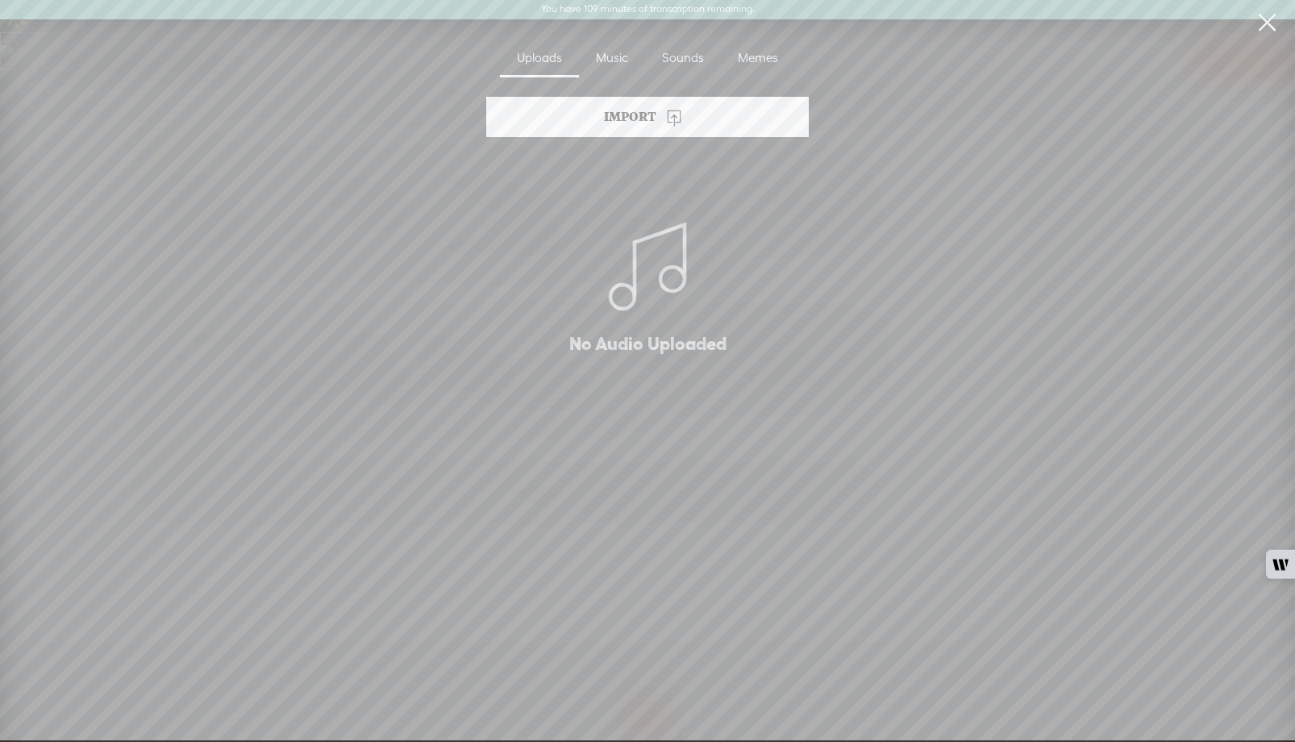
click at [1267, 25] on link at bounding box center [1267, 22] width 40 height 45
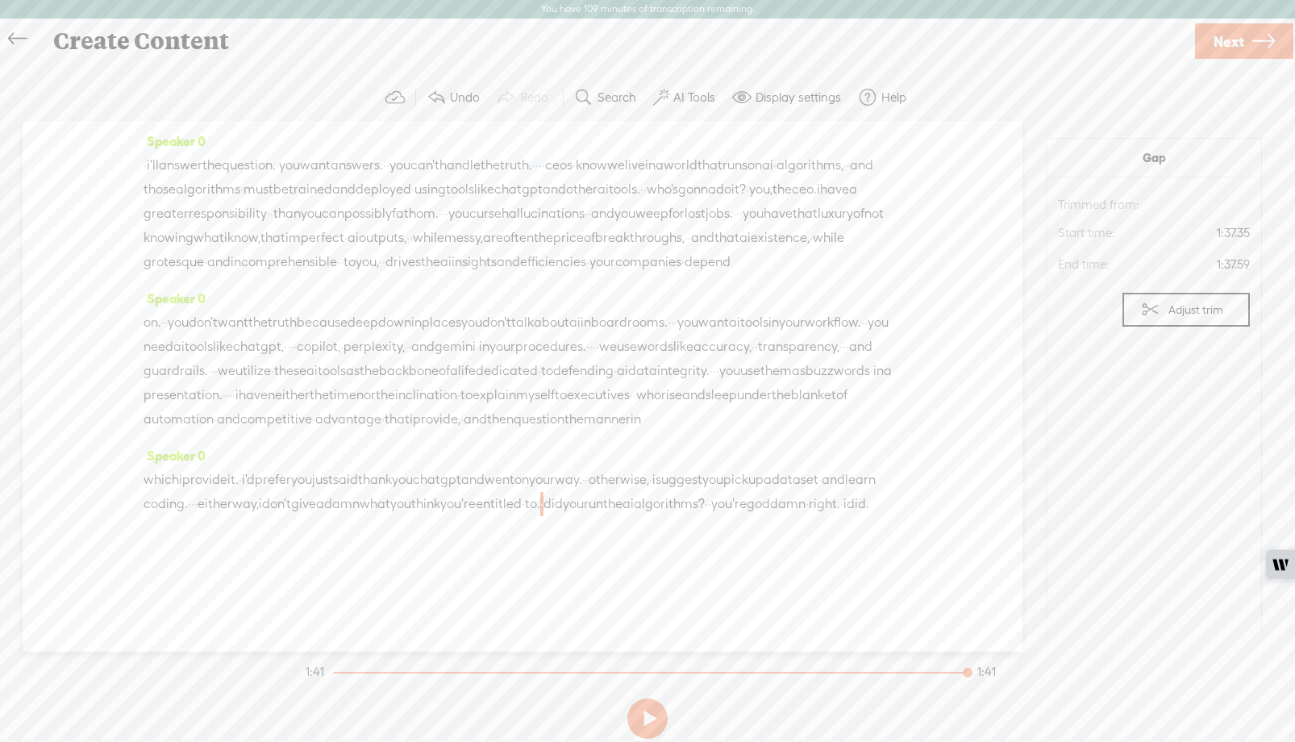
click at [544, 516] on span "·" at bounding box center [541, 504] width 3 height 24
click at [692, 99] on label "AI Tools" at bounding box center [694, 98] width 42 height 16
click at [734, 444] on div "Speaker 0 on. · · you don't want the truth because deep down in places you don'…" at bounding box center [523, 364] width 758 height 157
drag, startPoint x: 930, startPoint y: 635, endPoint x: 793, endPoint y: 505, distance: 188.8
click at [793, 505] on div "Speaker 0 · i'll answer the question. · you want answers. · · you can't handle …" at bounding box center [523, 386] width 1000 height 531
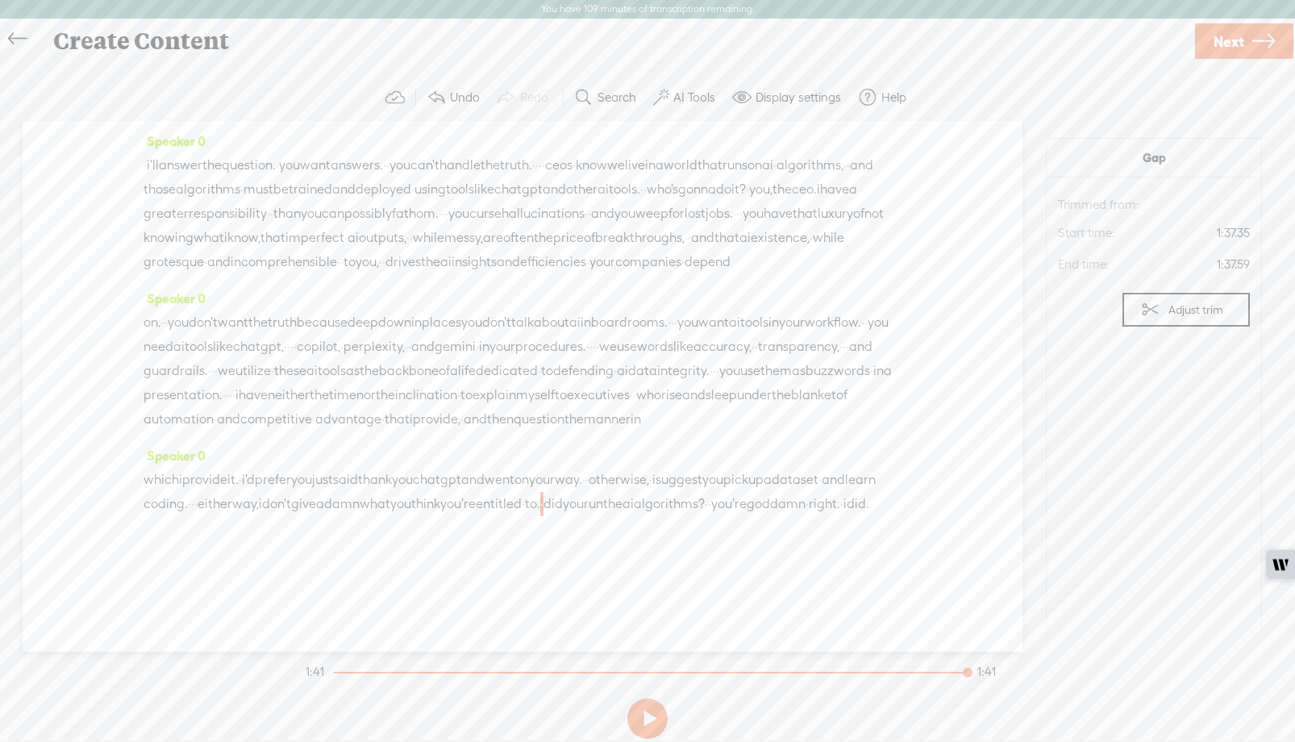
click at [669, 91] on button "AI Tools" at bounding box center [686, 97] width 79 height 32
click at [678, 416] on span at bounding box center [675, 414] width 29 height 11
click at [677, 453] on span at bounding box center [675, 456] width 29 height 11
click at [706, 144] on link at bounding box center [708, 144] width 16 height 16
click at [706, 142] on div "Speaker 0 · i'll answer the question. · you want answers. · · you can't handle …" at bounding box center [523, 207] width 758 height 157
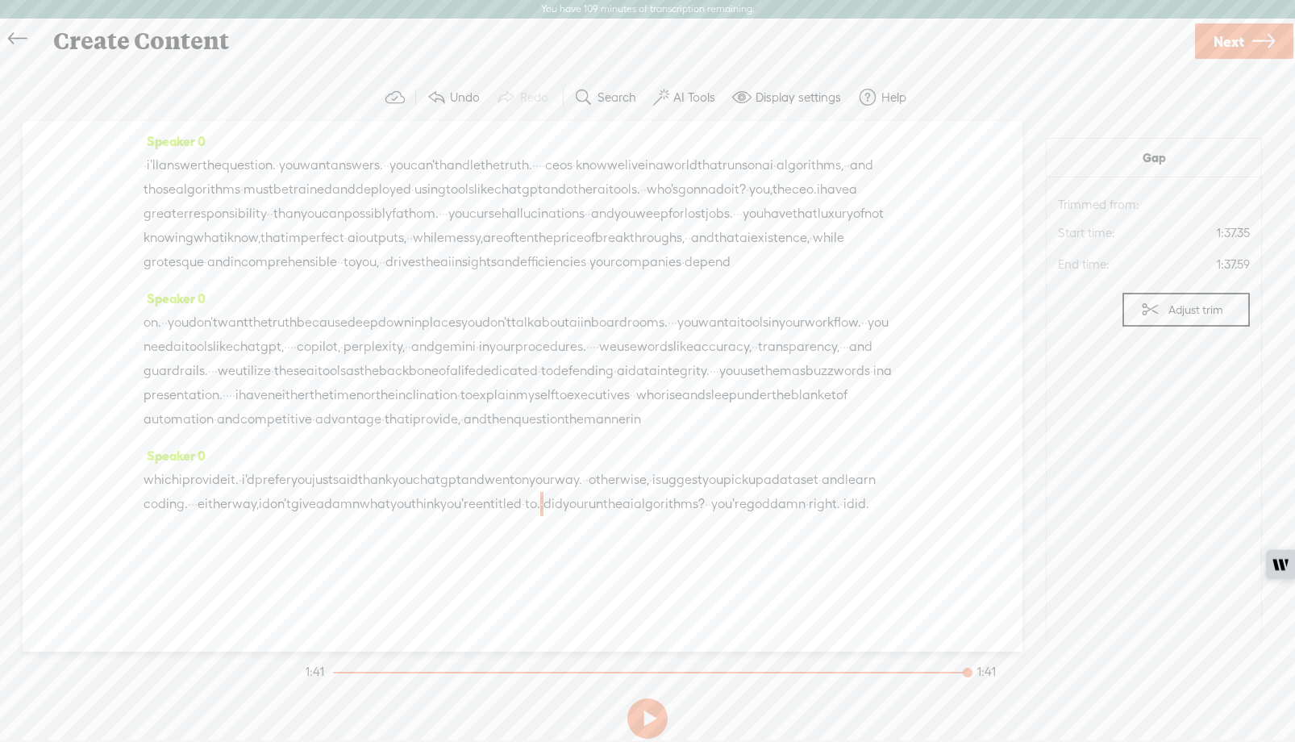
click at [544, 516] on span "·" at bounding box center [541, 504] width 3 height 24
click at [691, 99] on label "AI Tools" at bounding box center [694, 98] width 42 height 16
click at [777, 102] on label "Display settings" at bounding box center [798, 98] width 85 height 16
click at [914, 146] on div "Speaker 0 · i'll answer the question. · you want answers. · · you can't handle …" at bounding box center [523, 386] width 1000 height 531
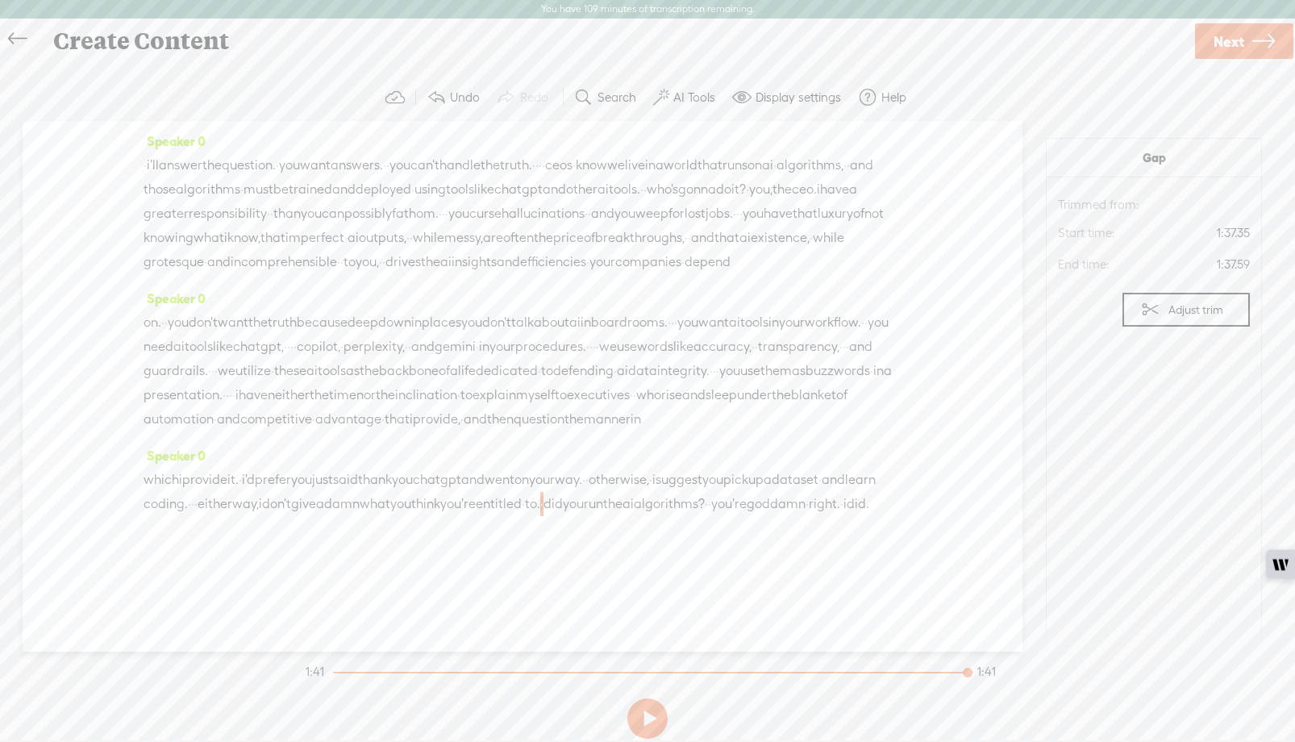
click at [544, 516] on span "·" at bounding box center [541, 504] width 3 height 24
click at [884, 100] on label "Help" at bounding box center [893, 98] width 25 height 16
click at [801, 151] on span "Help center" at bounding box center [783, 153] width 73 height 36
click at [16, 35] on icon at bounding box center [17, 39] width 19 height 36
click at [0, 0] on div at bounding box center [0, 0] width 0 height 0
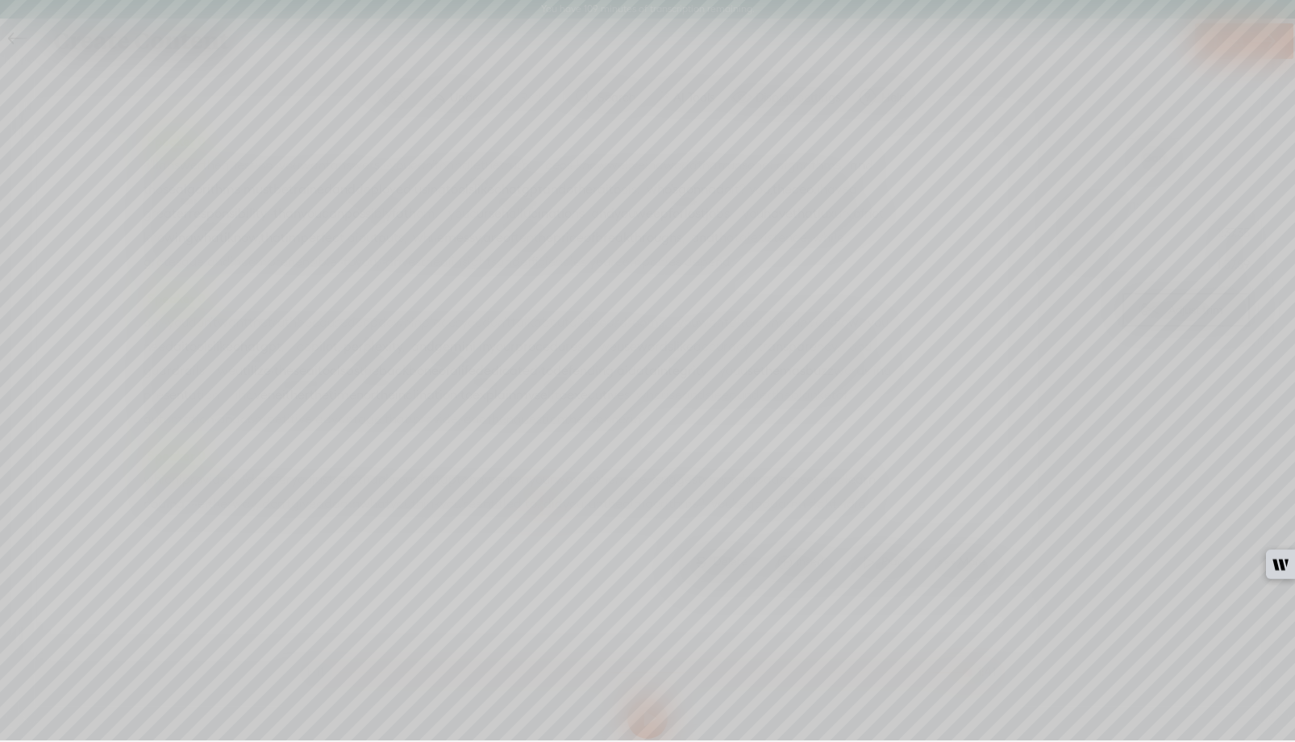
scroll to position [19, 0]
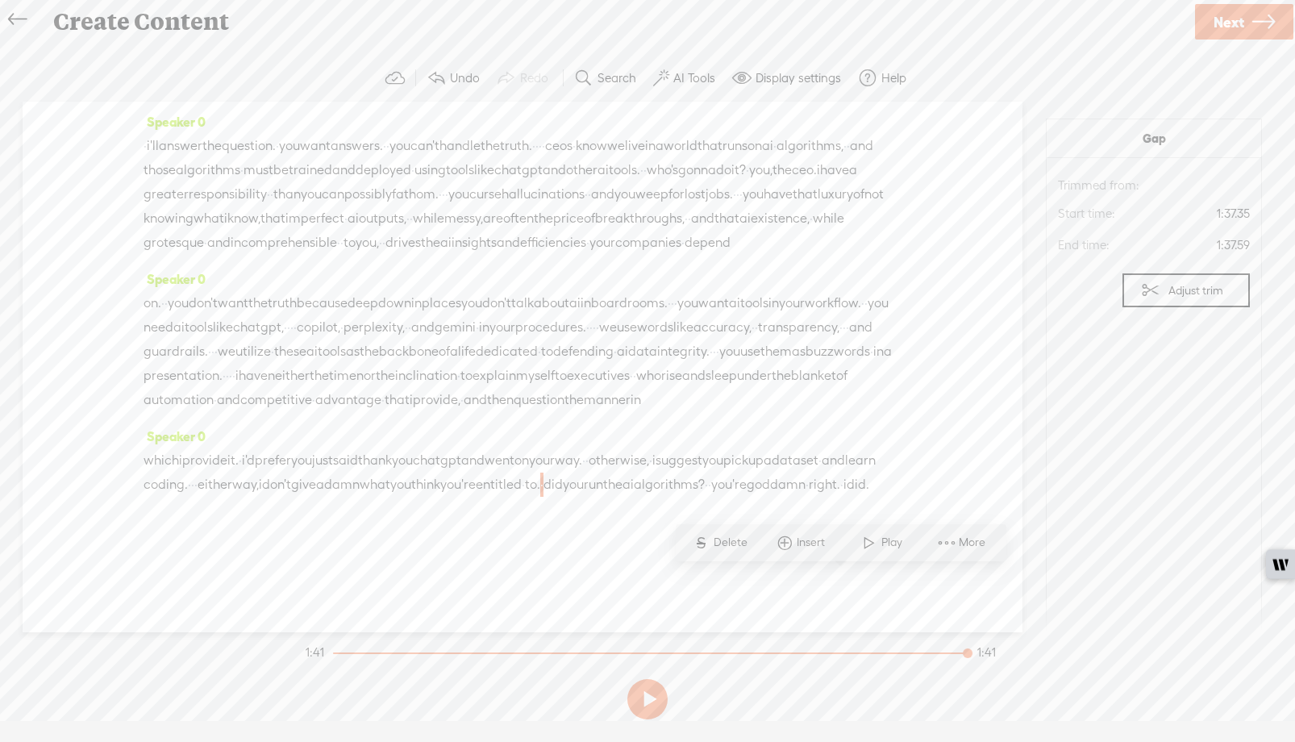
click at [16, 37] on div at bounding box center [21, 22] width 41 height 42
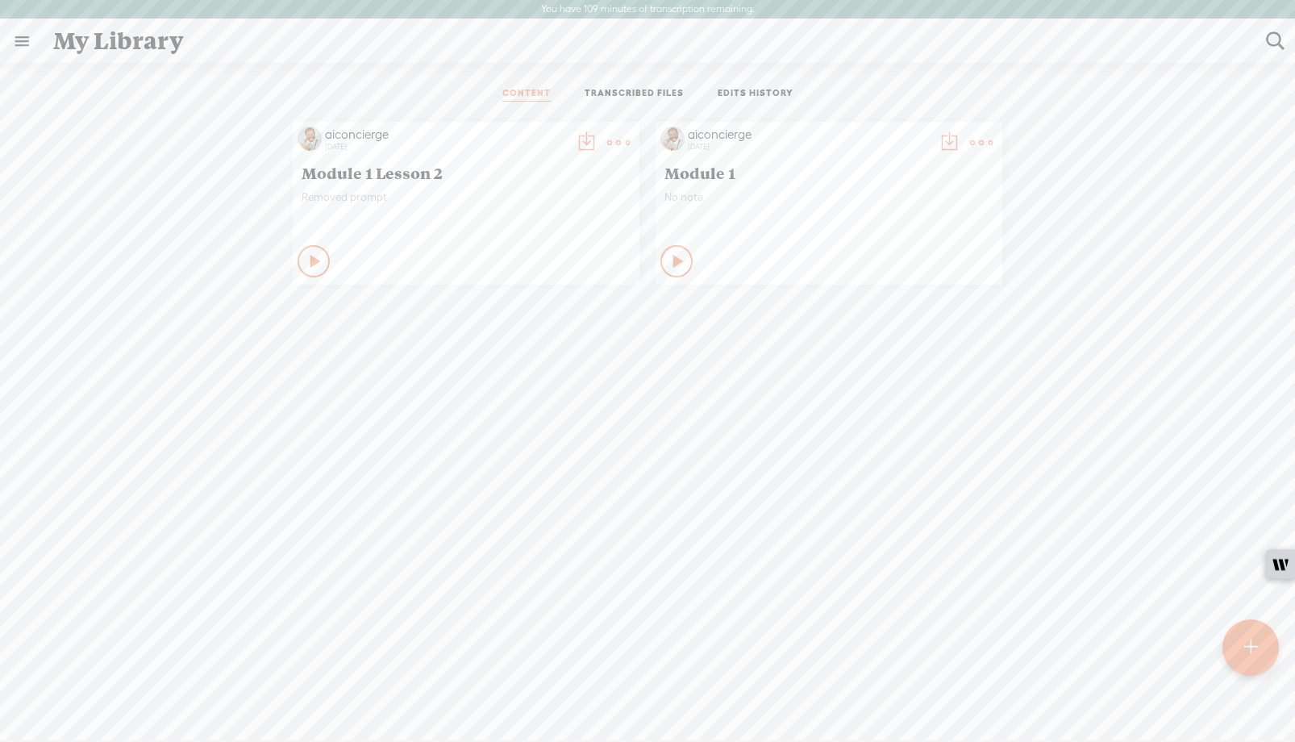
click at [541, 91] on link "CONTENT" at bounding box center [526, 94] width 48 height 15
click at [632, 97] on link "TRANSCRIBED FILES" at bounding box center [634, 94] width 99 height 15
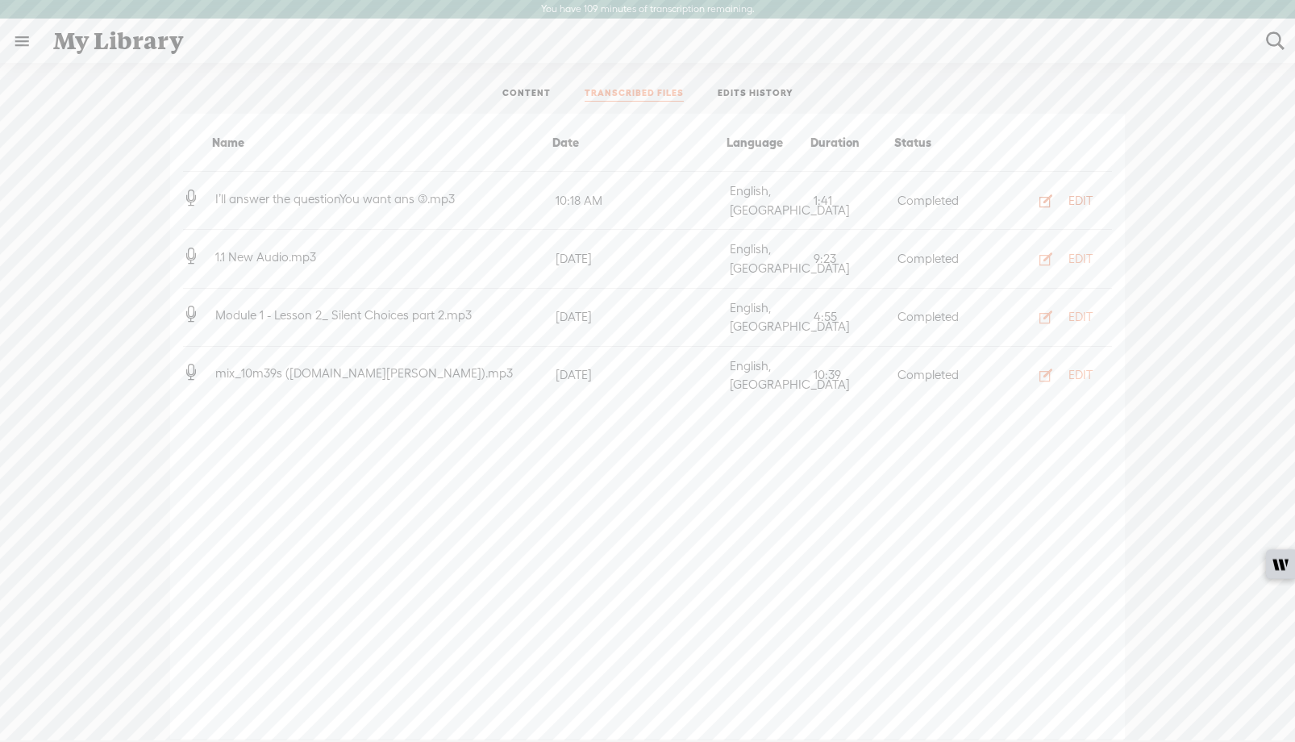
click at [1078, 194] on div "EDIT" at bounding box center [1081, 201] width 24 height 16
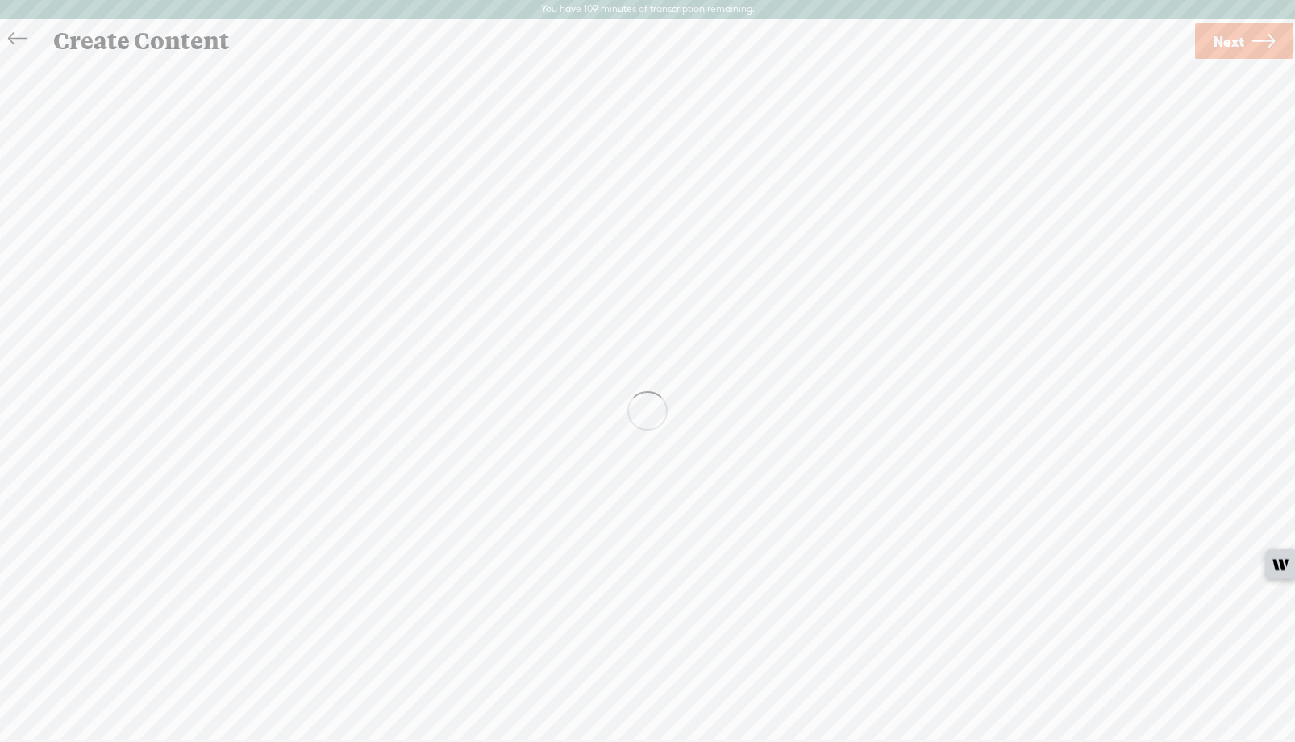
scroll to position [1, 0]
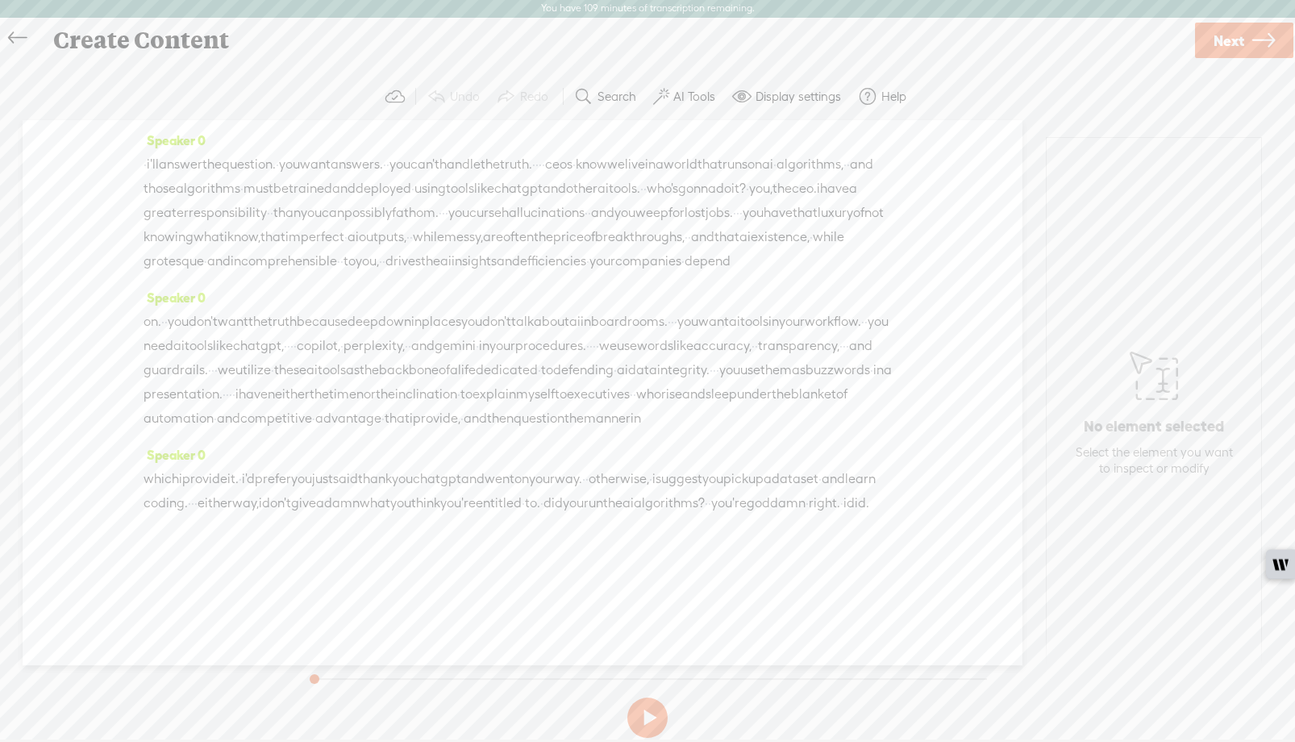
click at [807, 98] on label "Display settings" at bounding box center [798, 97] width 85 height 16
click at [700, 97] on label "AI Tools" at bounding box center [694, 97] width 42 height 16
click at [623, 94] on label "Search" at bounding box center [617, 97] width 39 height 16
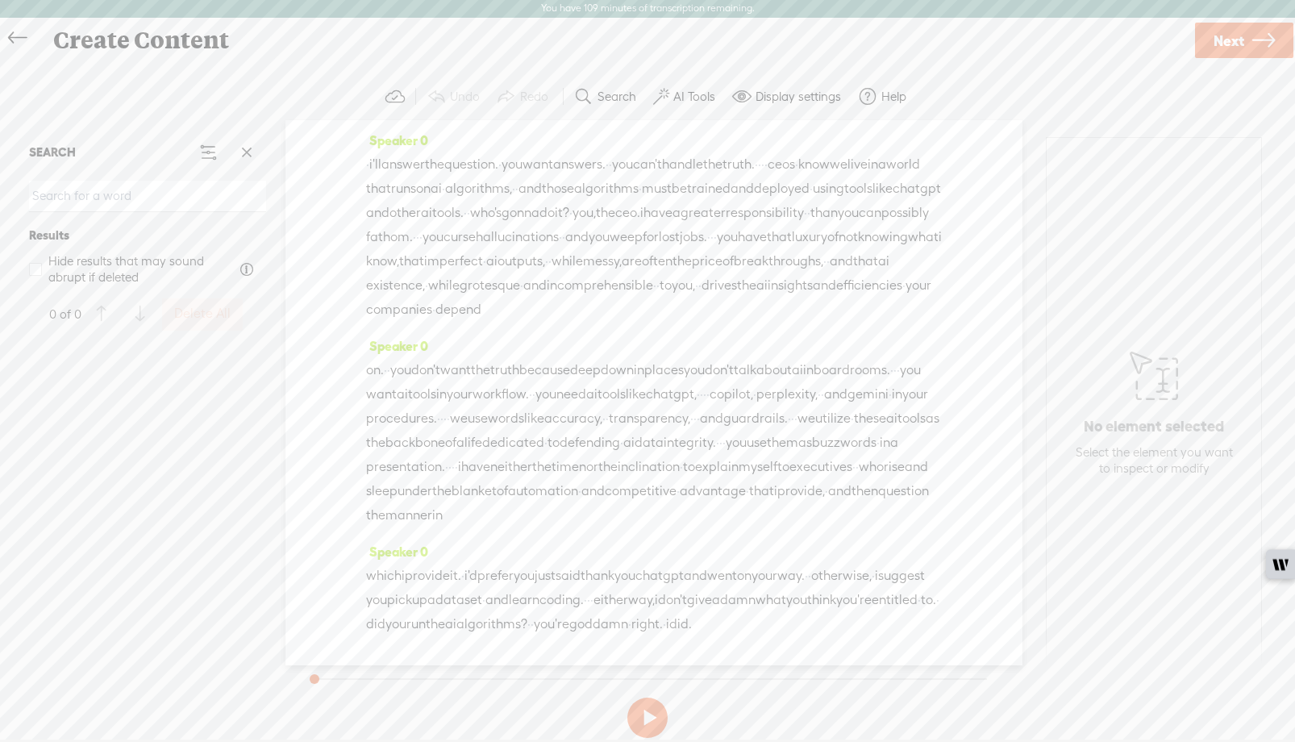
click at [1083, 186] on div "No element selected Select the element you want to inspect or modify" at bounding box center [1154, 410] width 215 height 544
